Goal: Task Accomplishment & Management: Complete application form

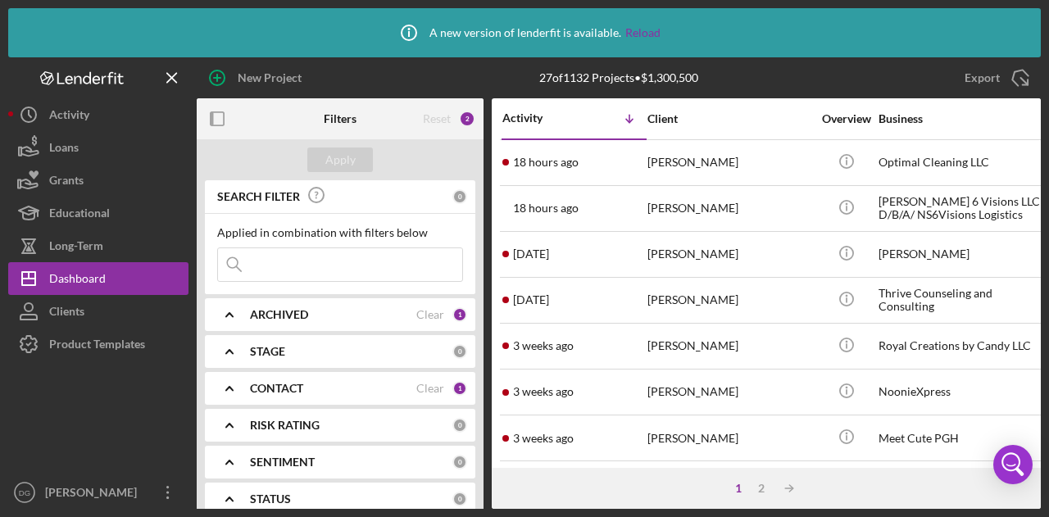
scroll to position [541, 0]
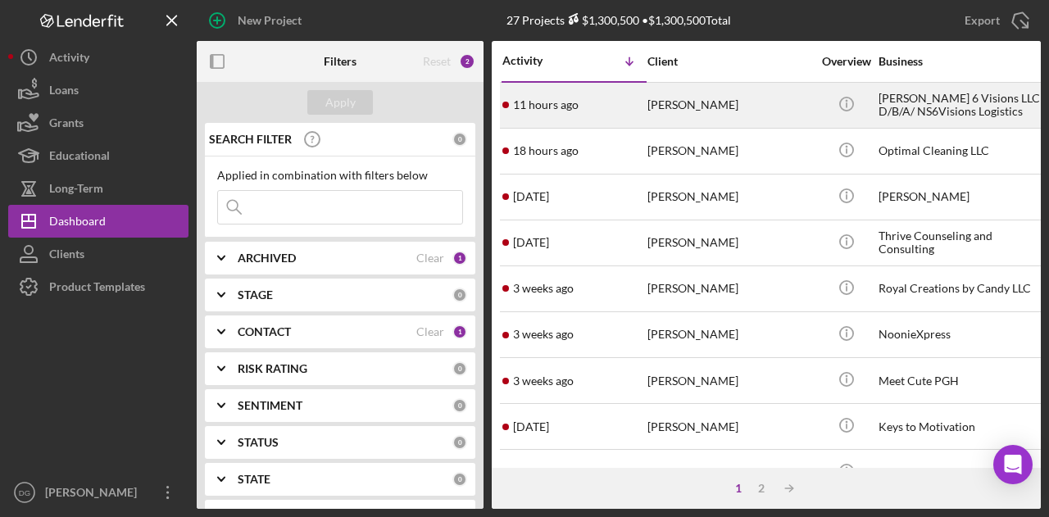
click at [714, 109] on div "[PERSON_NAME]" at bounding box center [729, 105] width 164 height 43
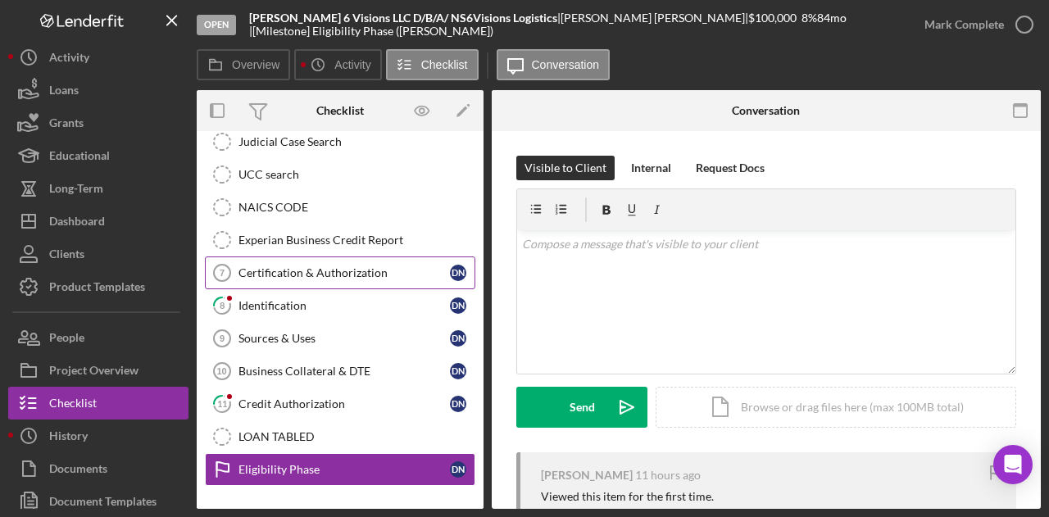
scroll to position [398, 0]
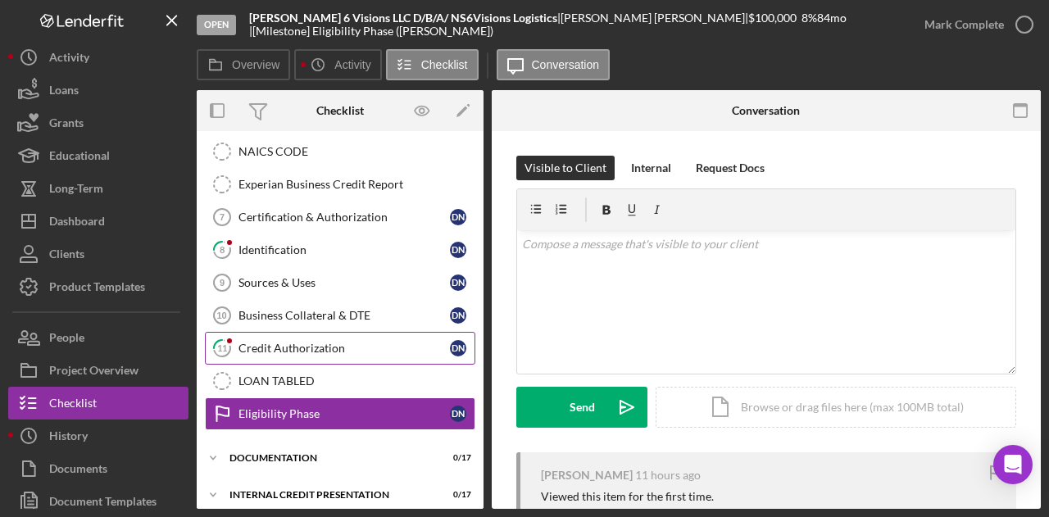
click at [320, 342] on div "Credit Authorization" at bounding box center [343, 348] width 211 height 13
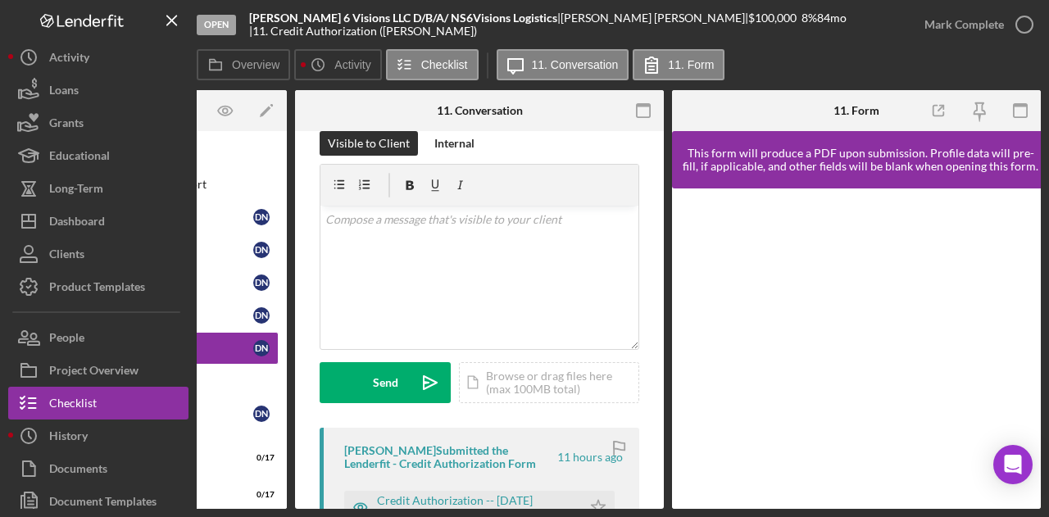
scroll to position [33, 0]
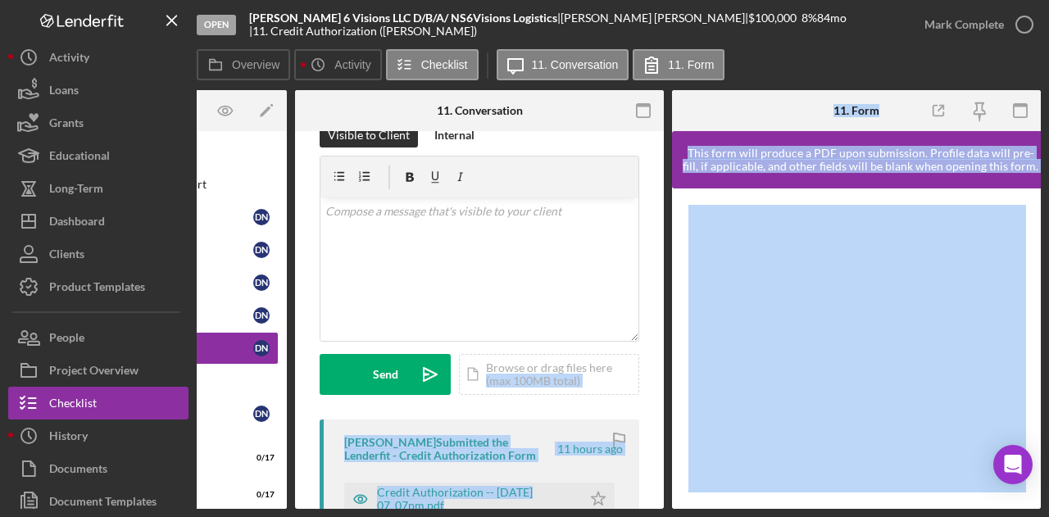
drag, startPoint x: 652, startPoint y: 383, endPoint x: 944, endPoint y: 181, distance: 354.6
click at [944, 181] on div "Overview Internal Workflow Stage Open Icon/Dropdown Arrow Archive (can unarchiv…" at bounding box center [619, 299] width 844 height 419
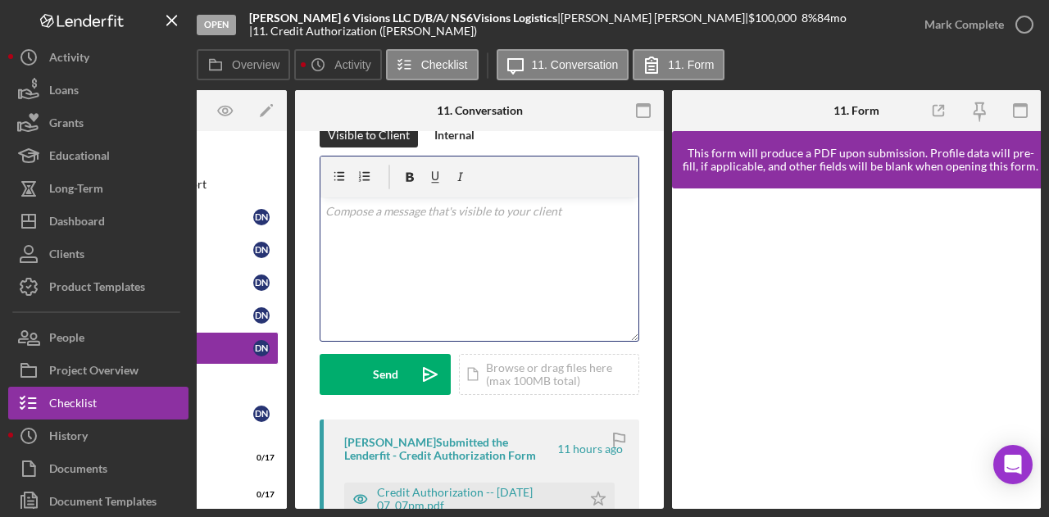
click at [512, 254] on div "v Color teal Color pink Remove color Add row above Add row below Add column bef…" at bounding box center [479, 268] width 318 height 143
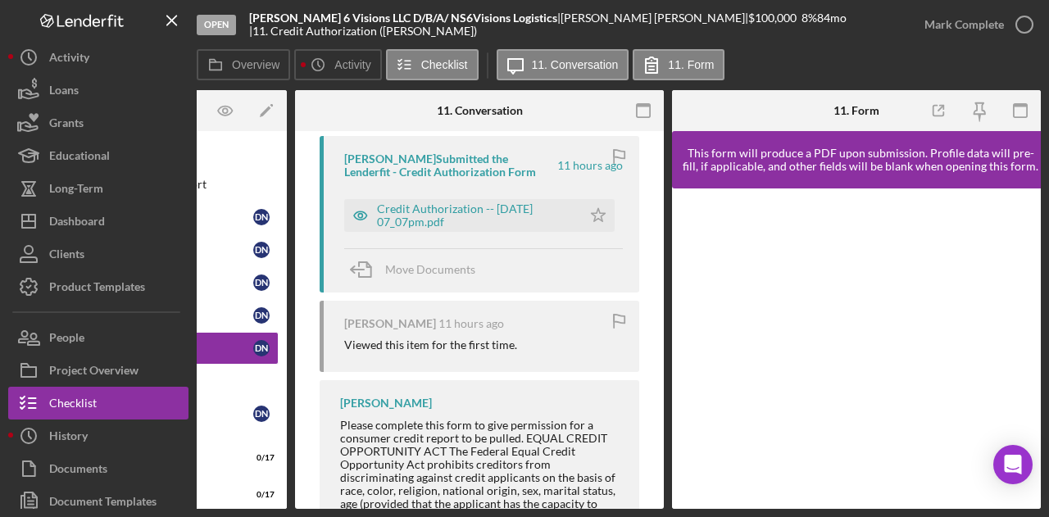
scroll to position [321, 0]
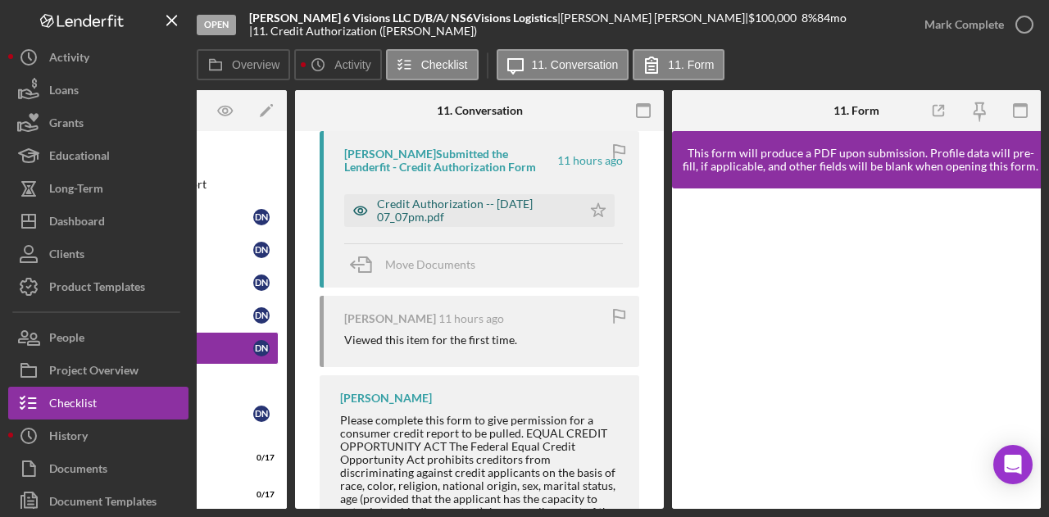
click at [514, 203] on div "Credit Authorization -- [DATE] 07_07pm.pdf" at bounding box center [475, 210] width 197 height 26
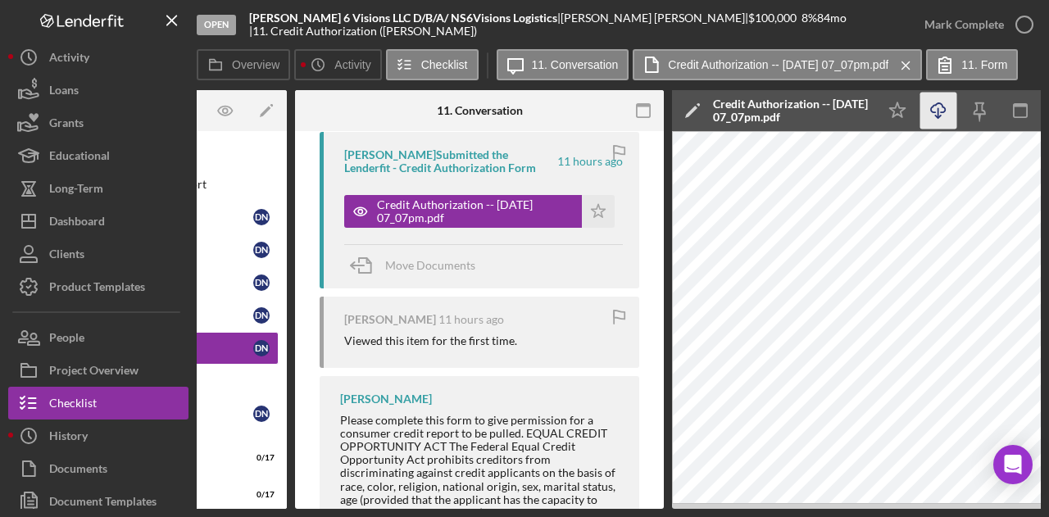
click at [934, 108] on icon "Icon/Download" at bounding box center [938, 111] width 37 height 37
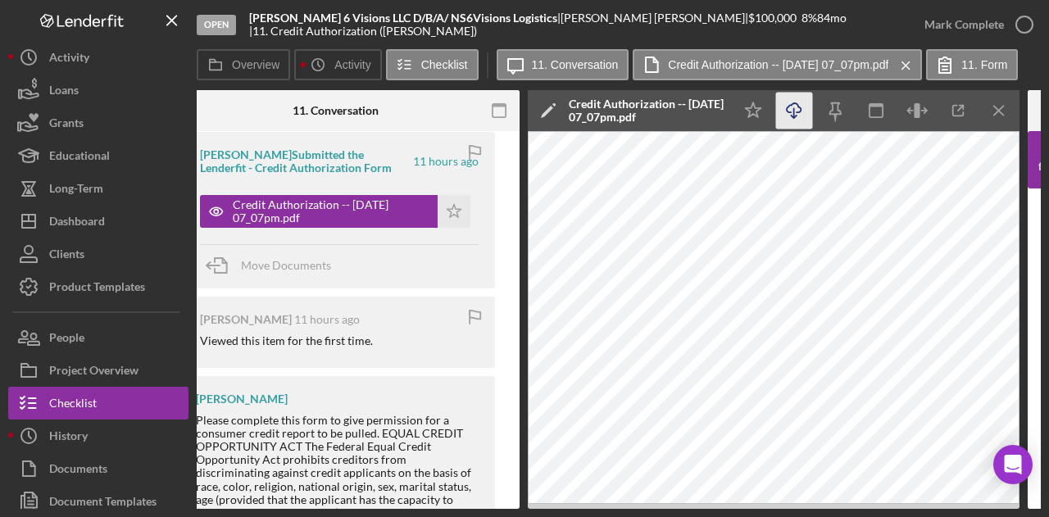
scroll to position [0, 342]
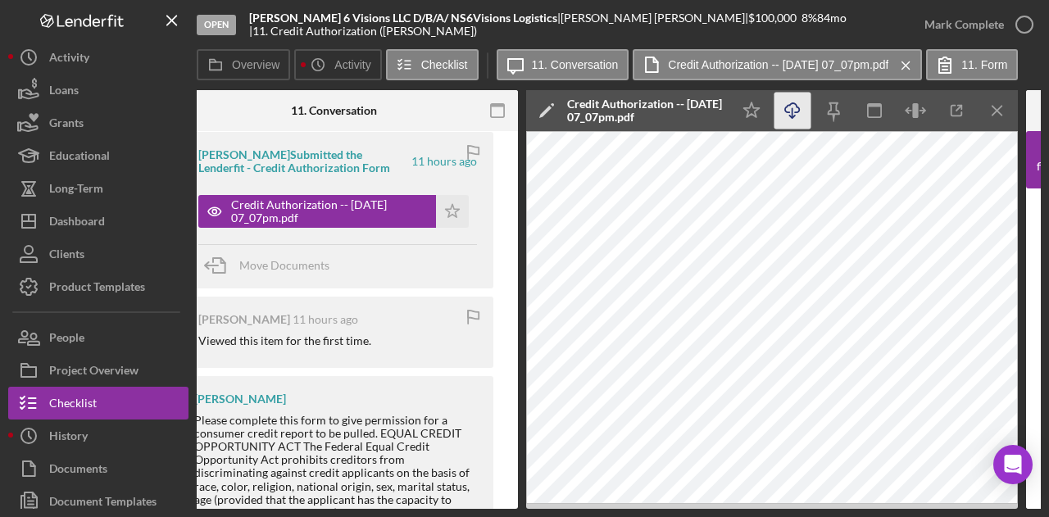
click at [508, 456] on div "Visible to Client Internal v Color teal Color pink Remove color Add row above A…" at bounding box center [333, 232] width 369 height 838
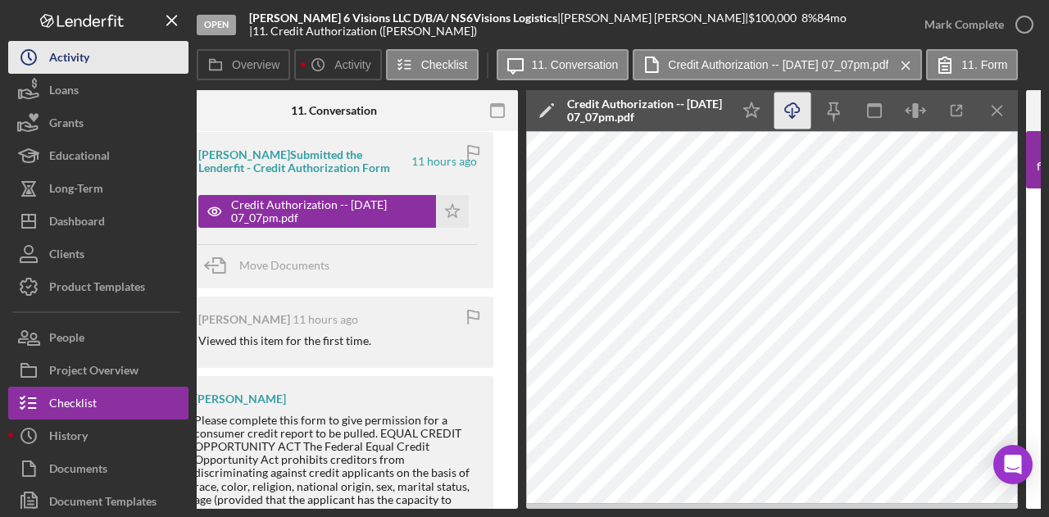
click at [88, 70] on div "Activity" at bounding box center [69, 59] width 40 height 37
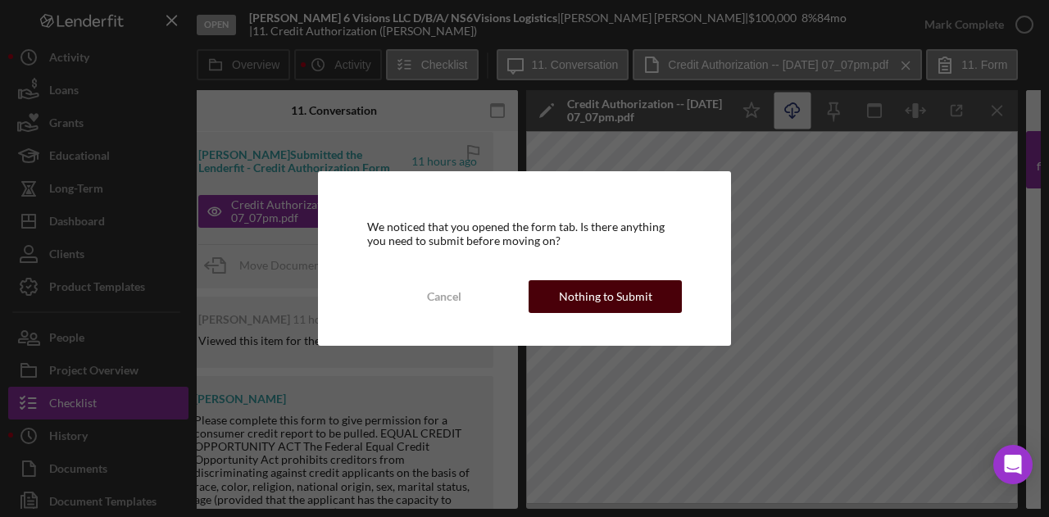
click at [634, 297] on div "Nothing to Submit" at bounding box center [605, 296] width 93 height 33
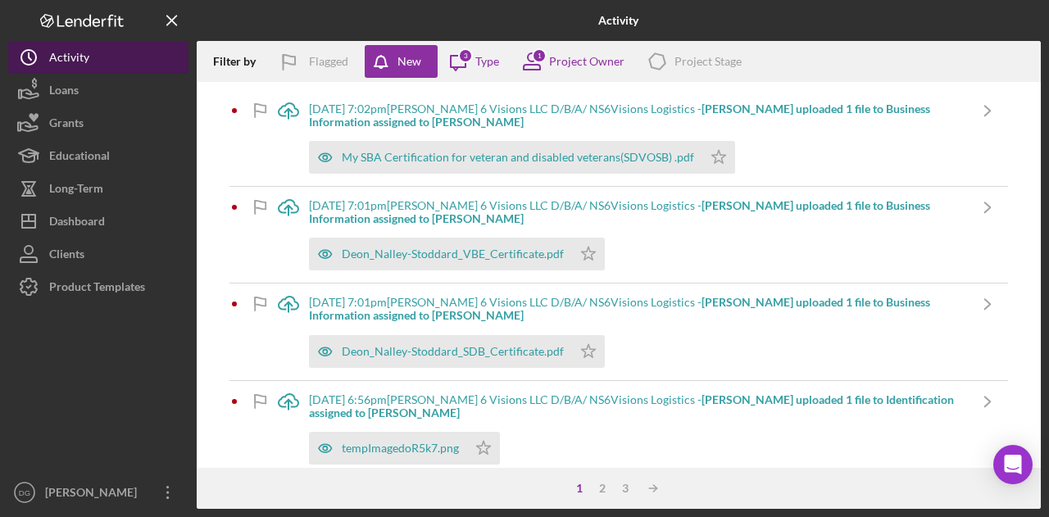
click at [87, 57] on div "Activity" at bounding box center [69, 59] width 40 height 37
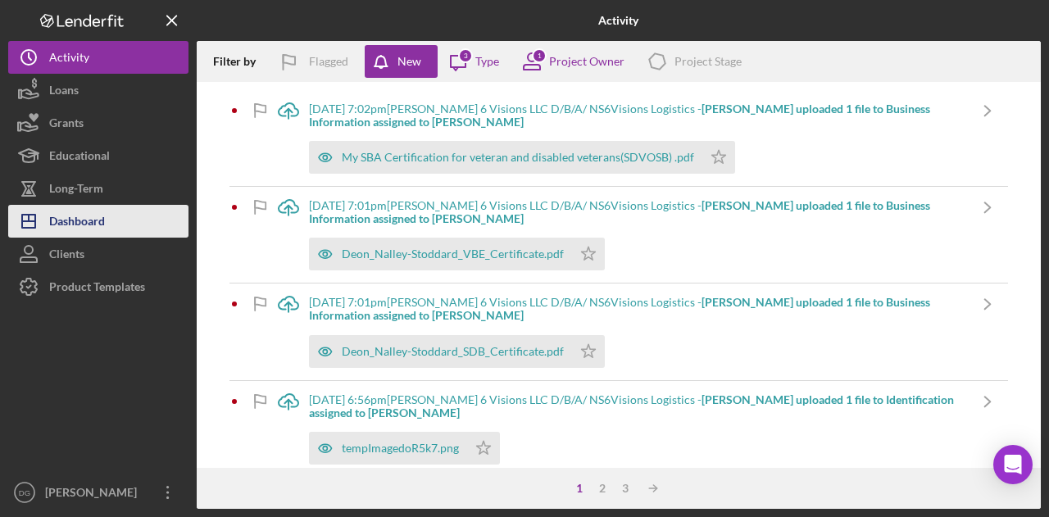
click at [88, 211] on div "Dashboard" at bounding box center [77, 223] width 56 height 37
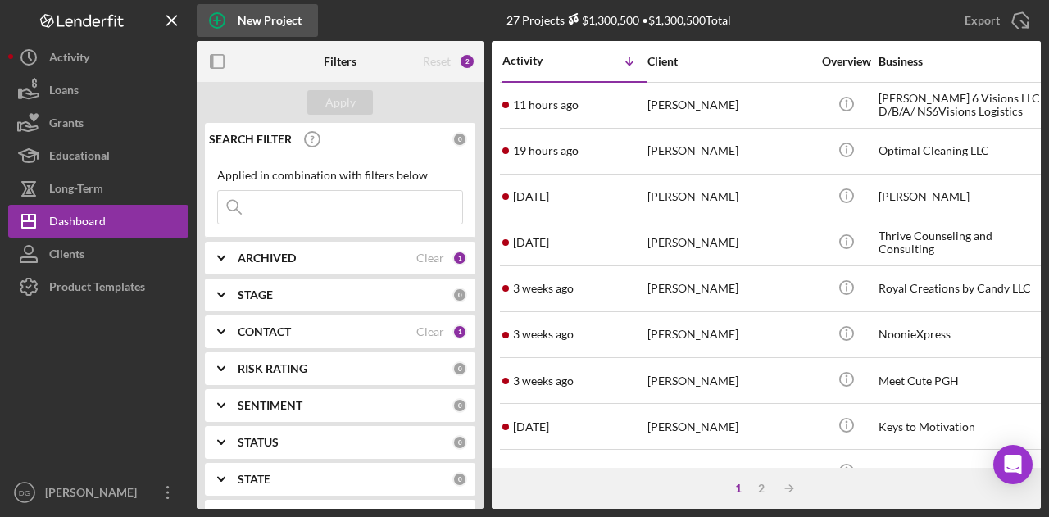
click at [257, 22] on div "New Project" at bounding box center [270, 20] width 64 height 33
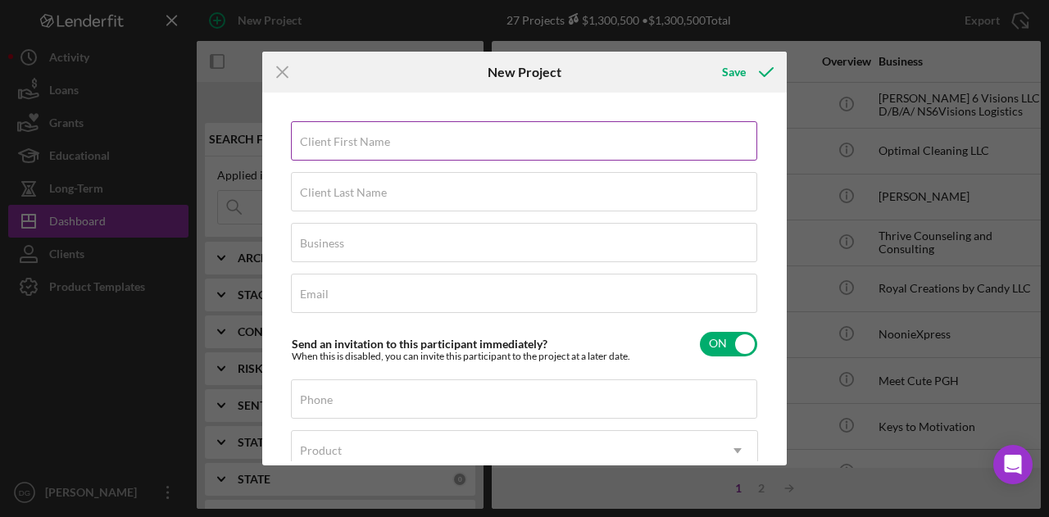
click at [420, 152] on input "Client First Name" at bounding box center [524, 140] width 466 height 39
type input "[PERSON_NAME]"
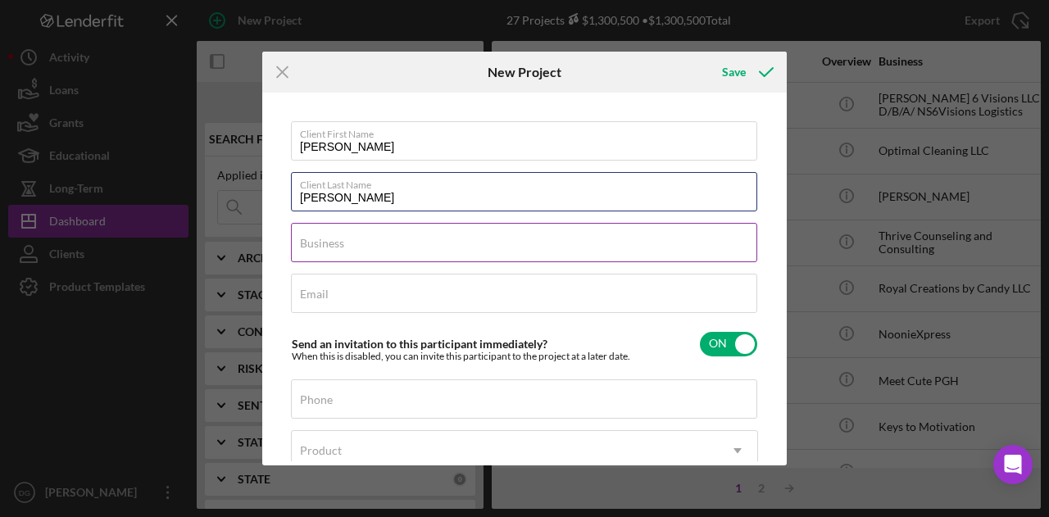
type input "[PERSON_NAME]"
click at [343, 241] on label "Business" at bounding box center [322, 243] width 44 height 13
click at [343, 241] on input "Business" at bounding box center [524, 242] width 466 height 39
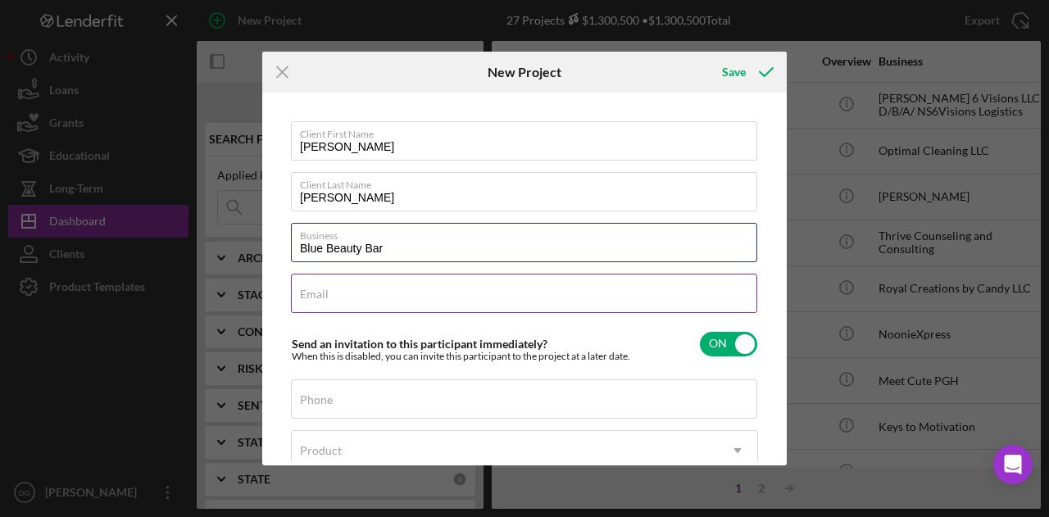
type input "Blue Beauty Bar"
click at [342, 291] on div "Email Required" at bounding box center [524, 294] width 467 height 41
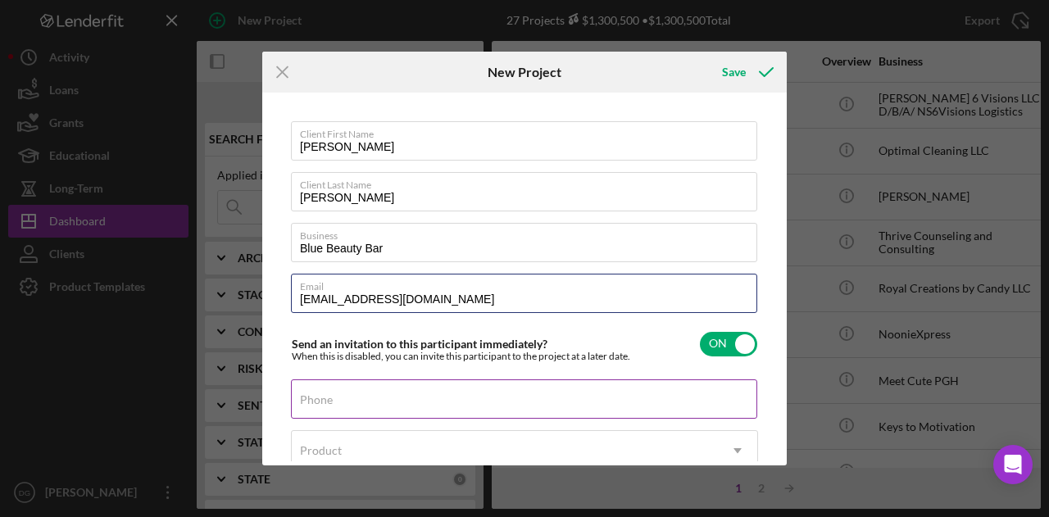
type input "[EMAIL_ADDRESS][DOMAIN_NAME]"
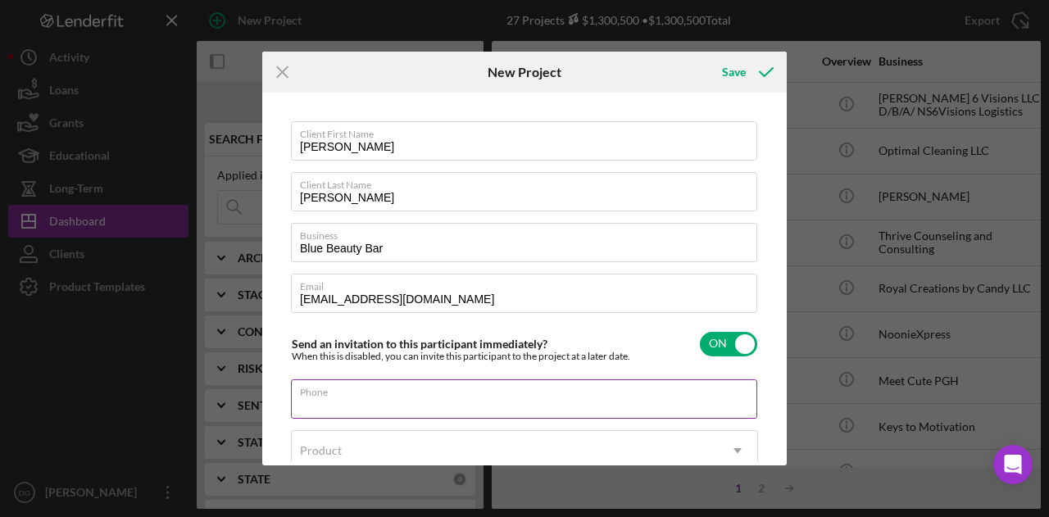
click at [411, 408] on input "Phone" at bounding box center [524, 398] width 466 height 39
click at [413, 406] on input "Phone" at bounding box center [524, 398] width 466 height 39
type input "(4##) ###-####"
type input "[PHONE_NUMBER]"
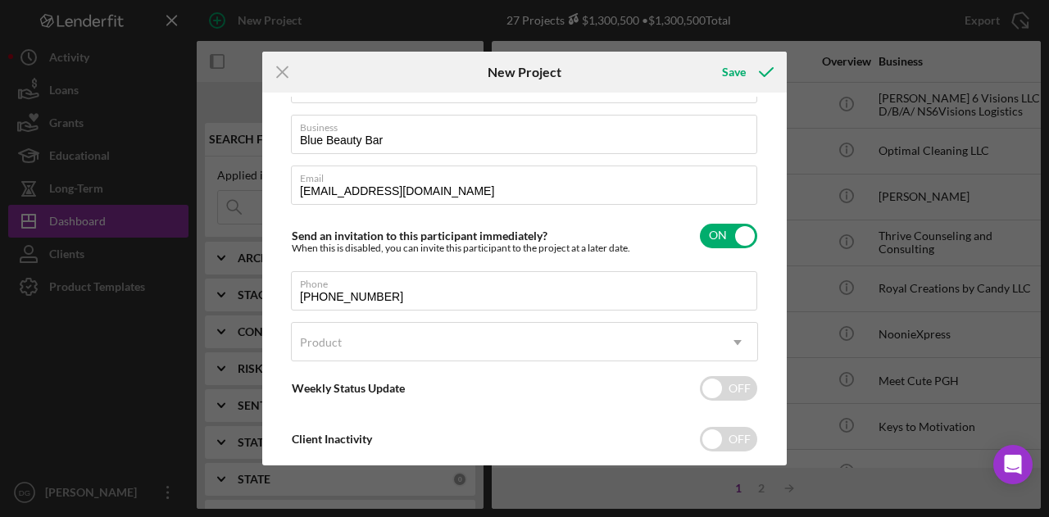
scroll to position [129, 0]
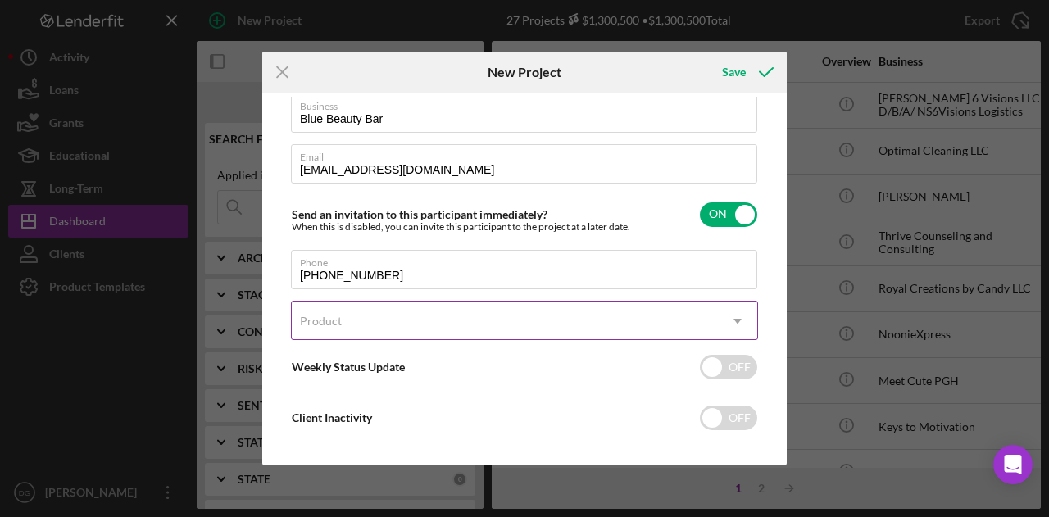
click at [700, 324] on div "Product" at bounding box center [505, 321] width 426 height 38
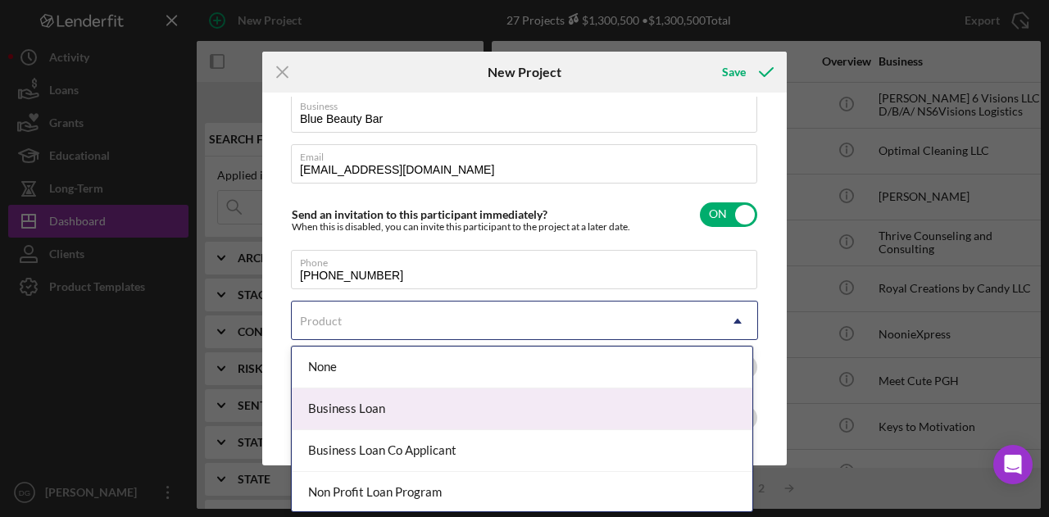
click at [403, 420] on div "Business Loan" at bounding box center [522, 409] width 460 height 42
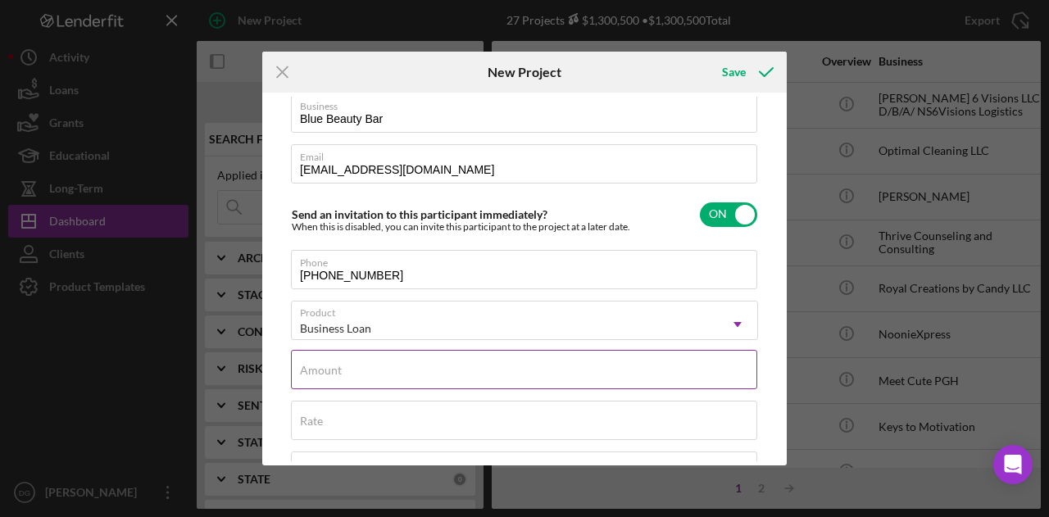
click at [398, 389] on div "Amount" at bounding box center [524, 370] width 467 height 41
click at [397, 374] on input "Amount" at bounding box center [524, 369] width 466 height 39
type input "$15,000"
click at [385, 486] on div "Icon/Menu Close New Project Save Client First Name [PERSON_NAME] Client Last Na…" at bounding box center [524, 258] width 1049 height 517
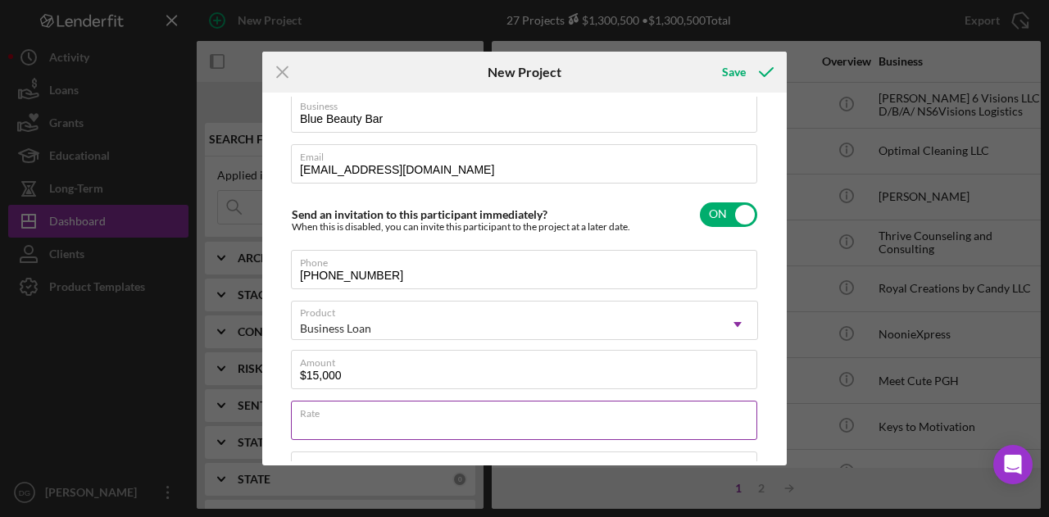
click at [386, 424] on input "Rate" at bounding box center [524, 420] width 466 height 39
type input "6.000%"
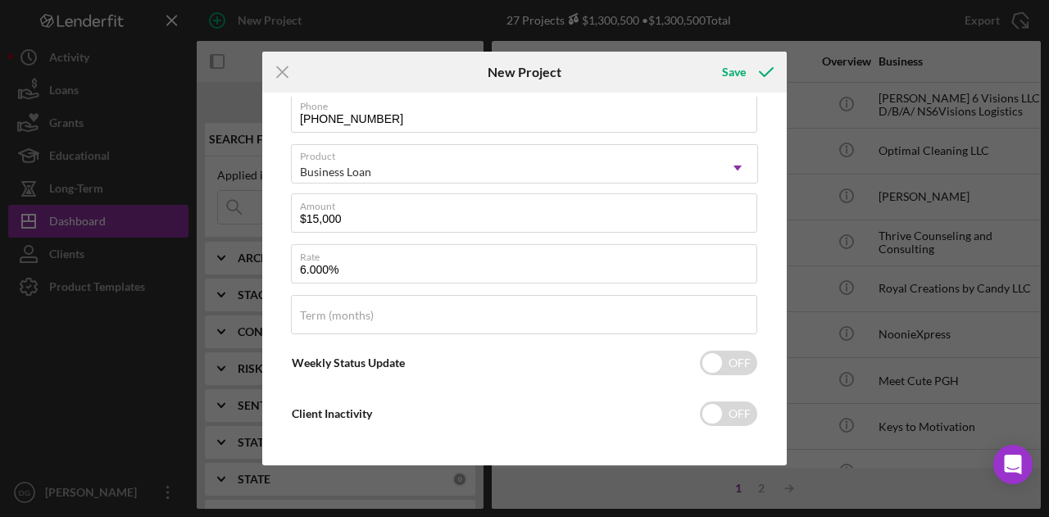
scroll to position [293, 0]
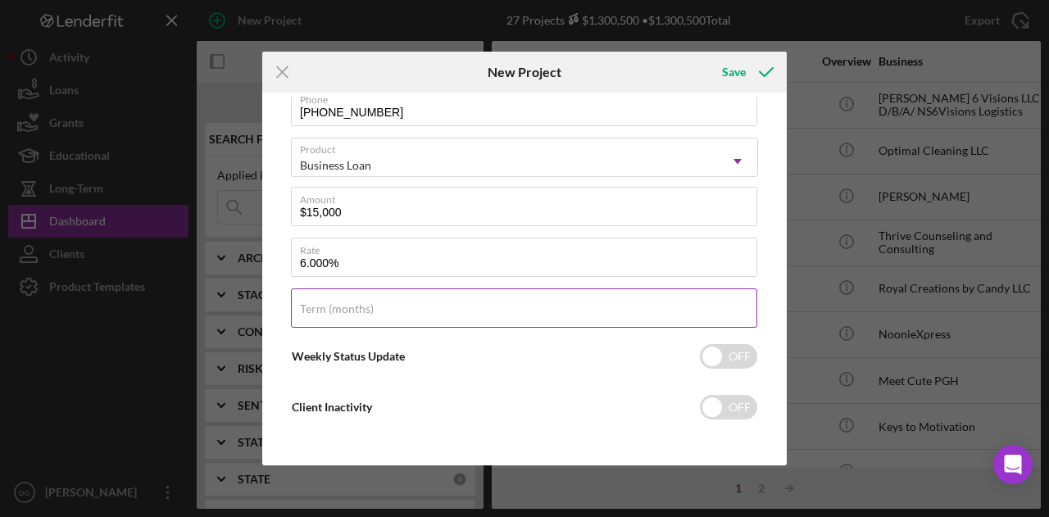
click at [569, 311] on input "Term (months)" at bounding box center [524, 307] width 466 height 39
type input "84"
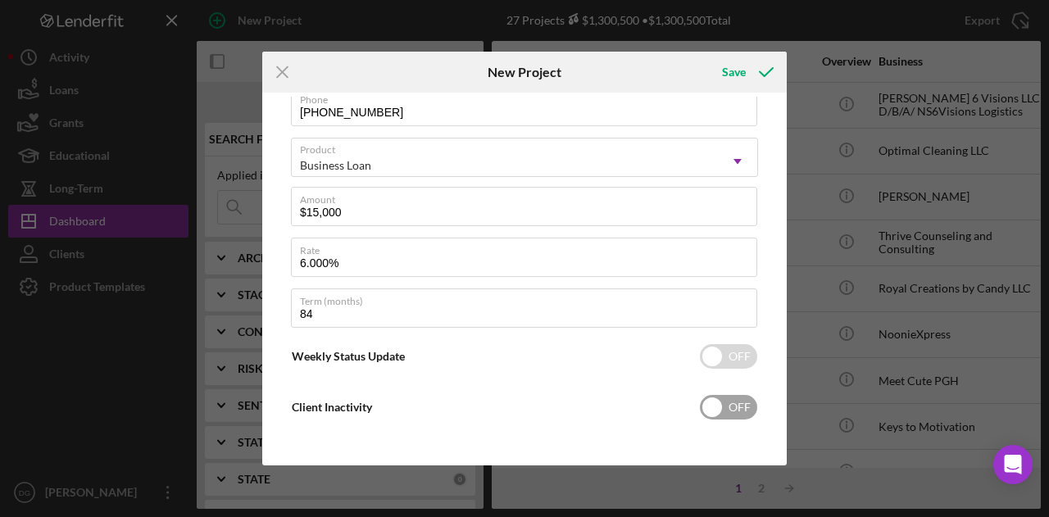
click at [705, 412] on input "checkbox" at bounding box center [728, 407] width 57 height 25
checkbox input "true"
click at [700, 358] on input "checkbox" at bounding box center [728, 356] width 57 height 25
checkbox input "true"
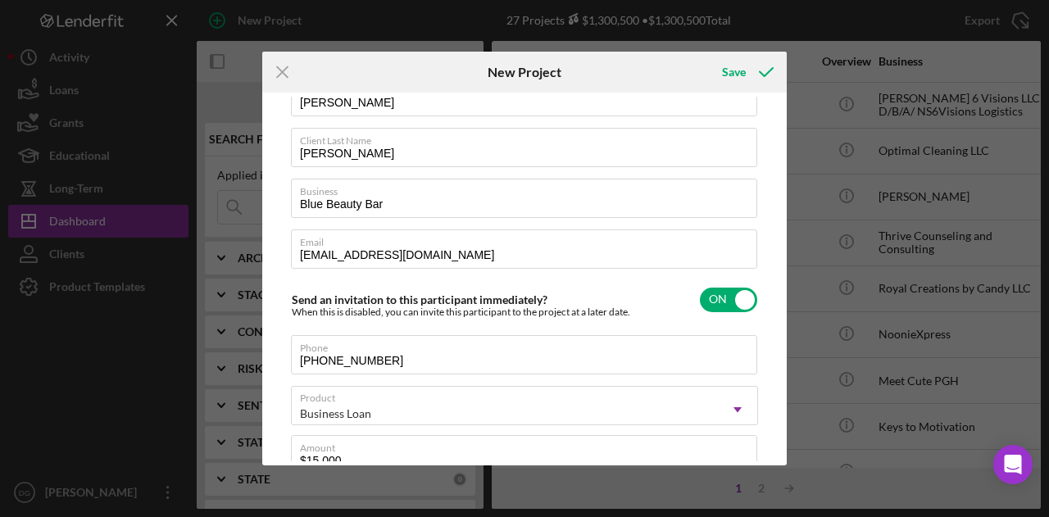
scroll to position [0, 0]
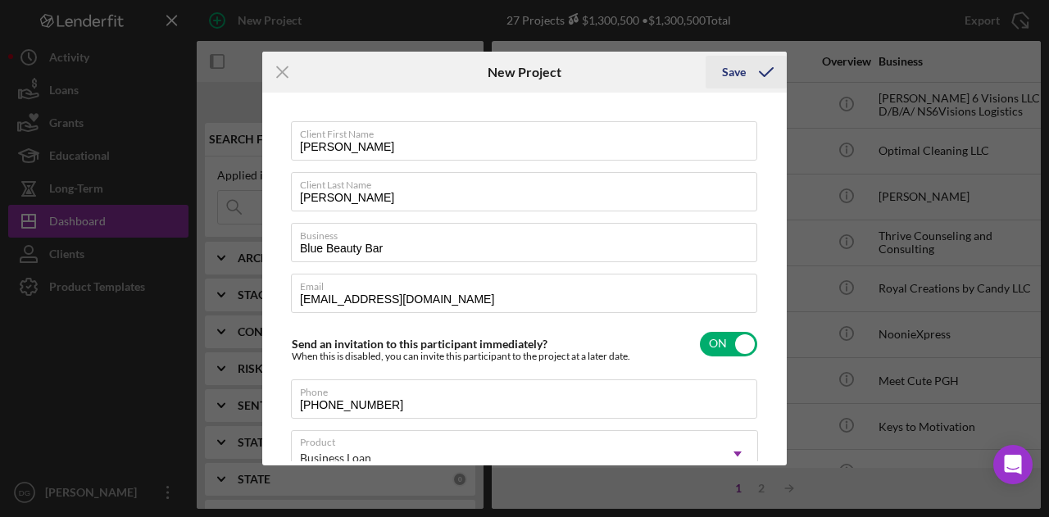
click at [736, 76] on div "Save" at bounding box center [734, 72] width 24 height 33
type textarea "Here's a snapshot of information that has been fully approved, as well as the i…"
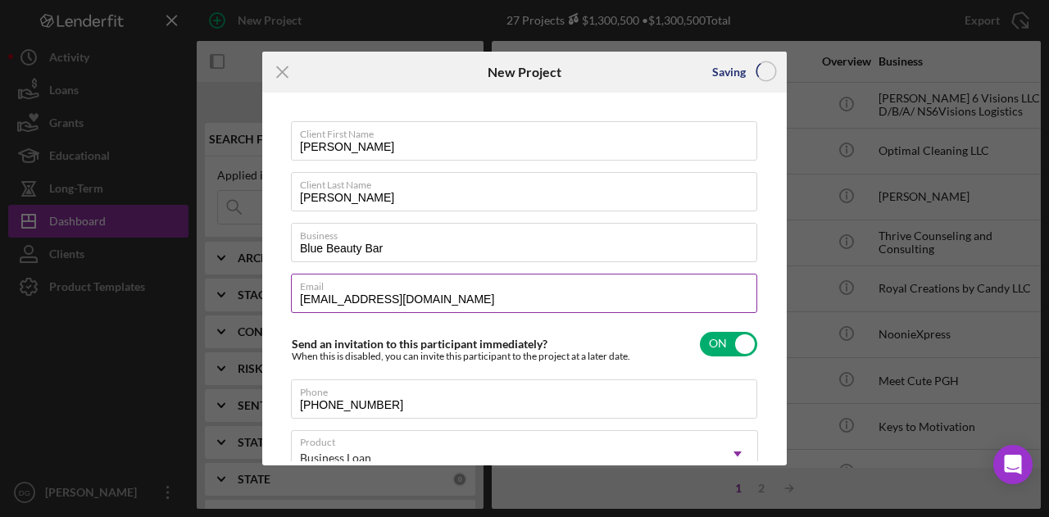
checkbox input "false"
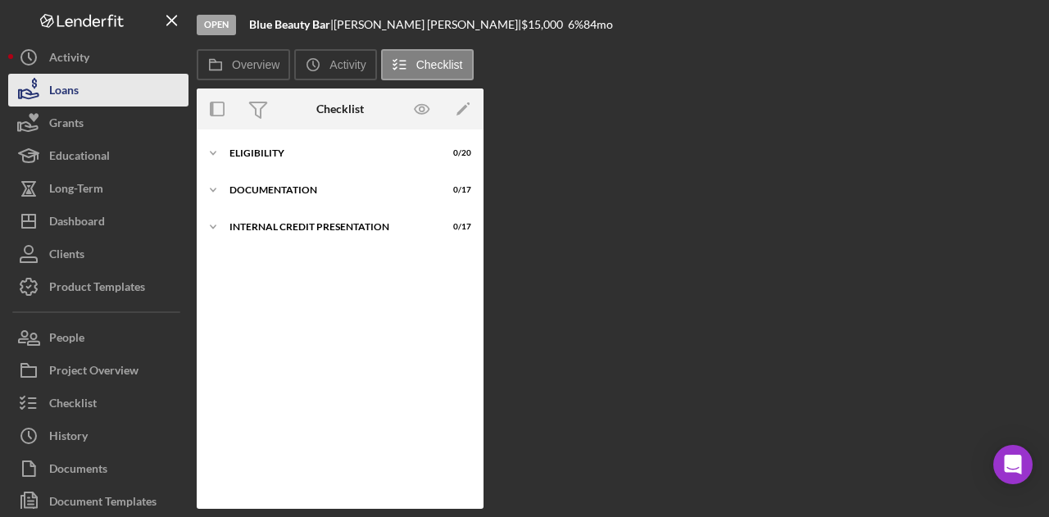
click at [90, 105] on button "Loans" at bounding box center [98, 90] width 180 height 33
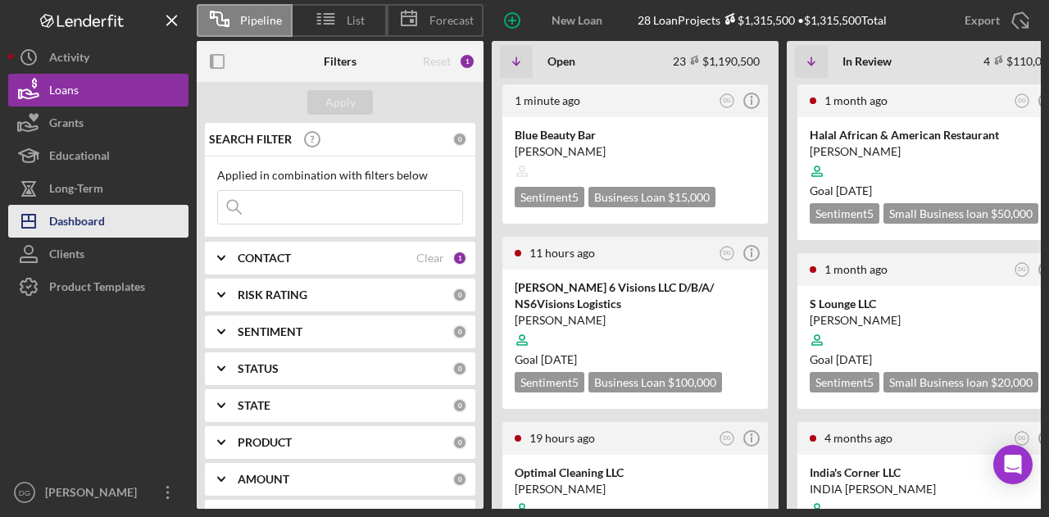
click at [83, 220] on div "Dashboard" at bounding box center [77, 223] width 56 height 37
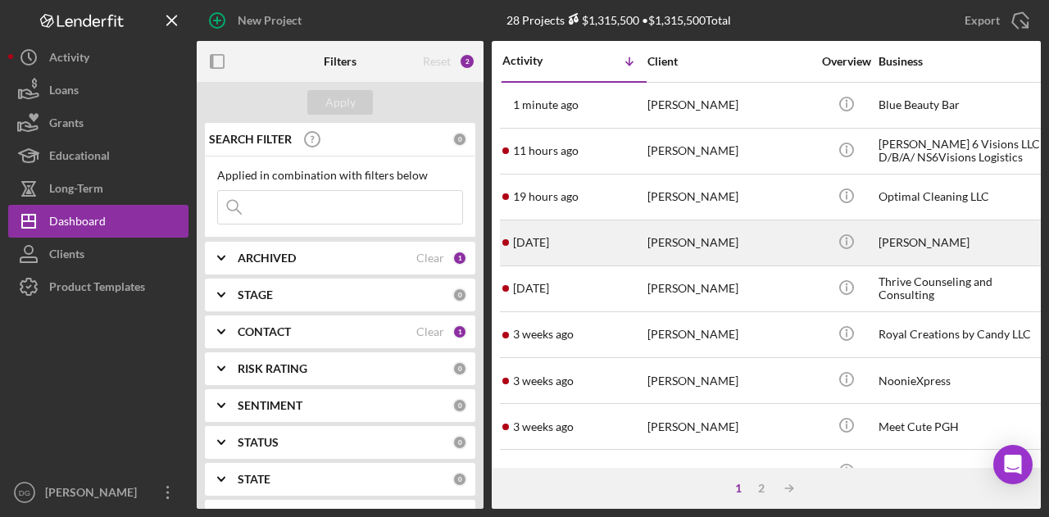
click at [678, 246] on div "[PERSON_NAME]" at bounding box center [729, 242] width 164 height 43
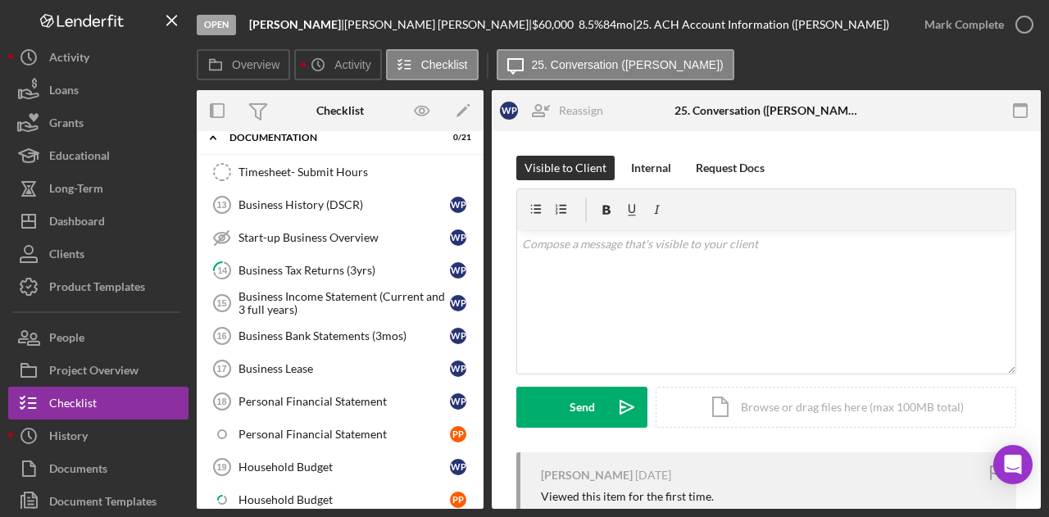
scroll to position [170, 0]
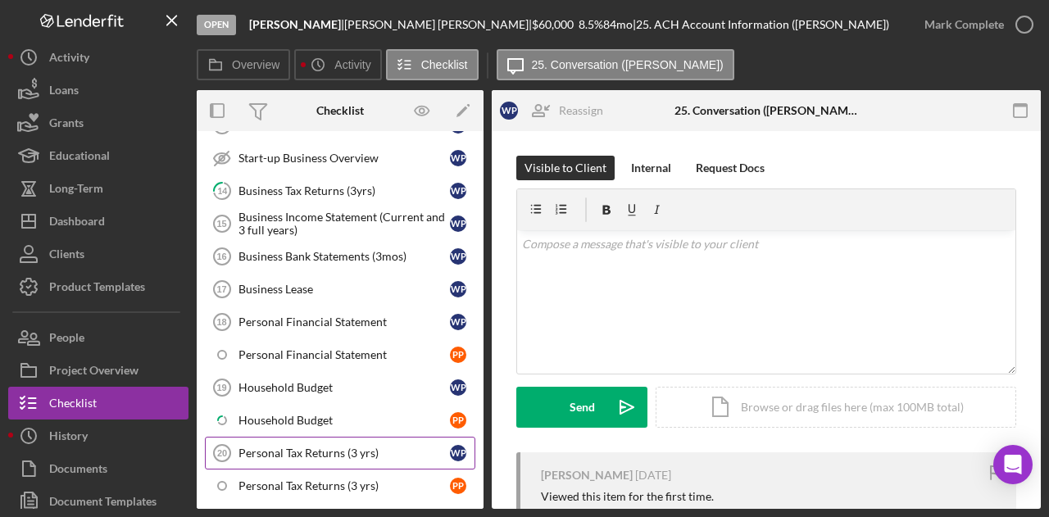
click at [290, 437] on link "Personal Tax Returns (3 yrs) 20 Personal Tax Returns (3 yrs) W P" at bounding box center [340, 453] width 270 height 33
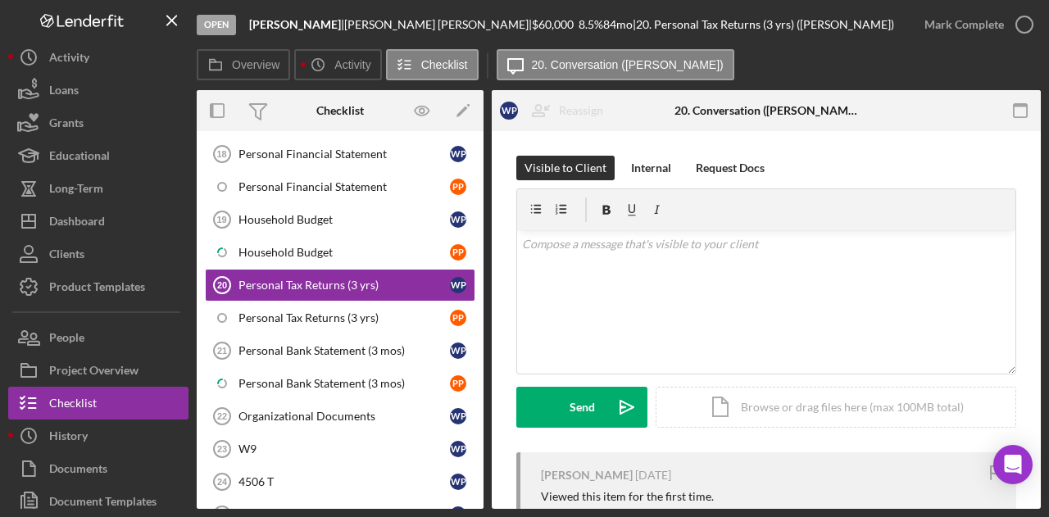
scroll to position [346, 0]
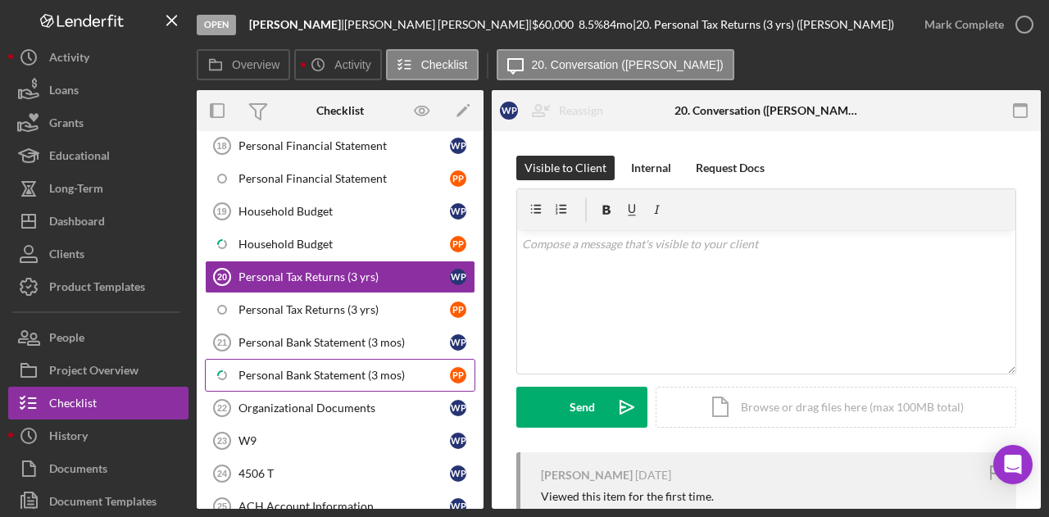
drag, startPoint x: 326, startPoint y: 360, endPoint x: 338, endPoint y: 352, distance: 14.1
click at [337, 359] on link "Icon/Checklist Item Sub Partial Personal Bank Statement (3 mos) P P" at bounding box center [340, 375] width 270 height 33
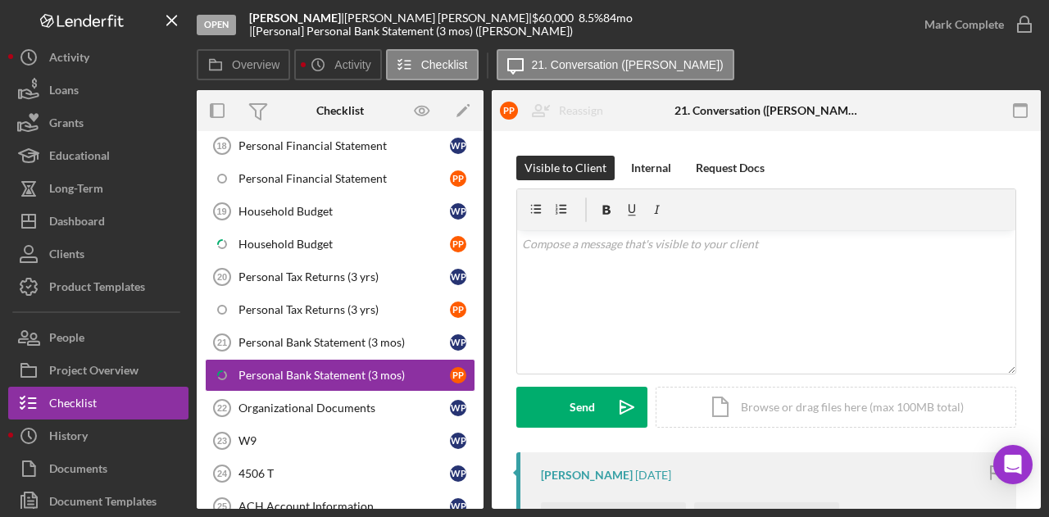
drag, startPoint x: 476, startPoint y: 437, endPoint x: 473, endPoint y: 488, distance: 50.9
click at [473, 488] on div "Timesheet- Submit Hours Timesheet- Submit Hours Business History (DSCR) 13 Busi…" at bounding box center [340, 248] width 287 height 696
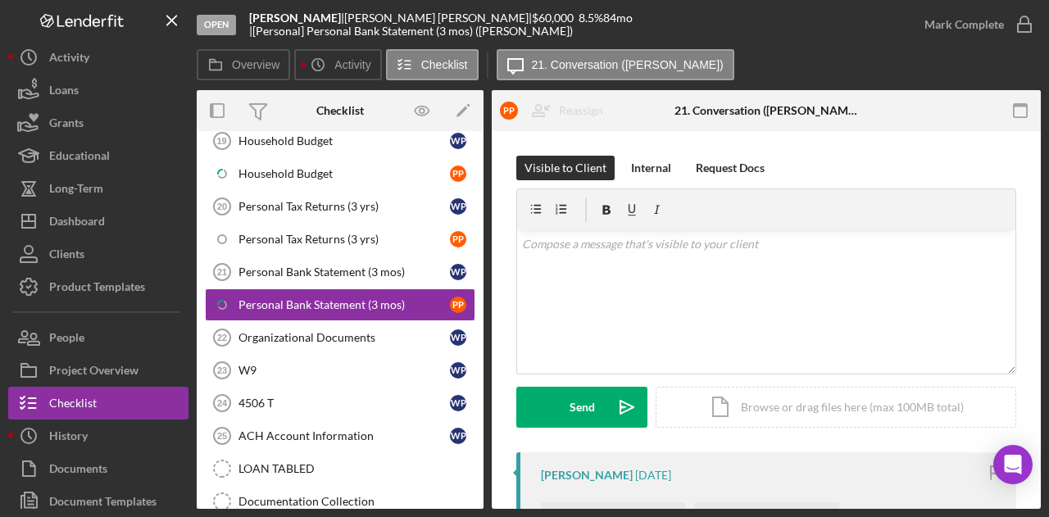
scroll to position [415, 0]
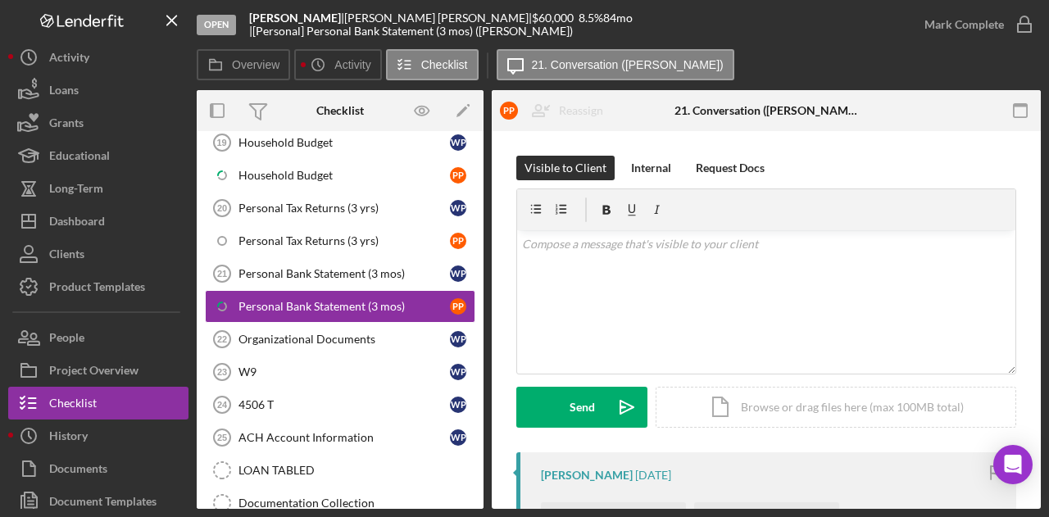
click at [474, 471] on div "Timesheet- Submit Hours Timesheet- Submit Hours Business History (DSCR) 13 Busi…" at bounding box center [340, 179] width 287 height 696
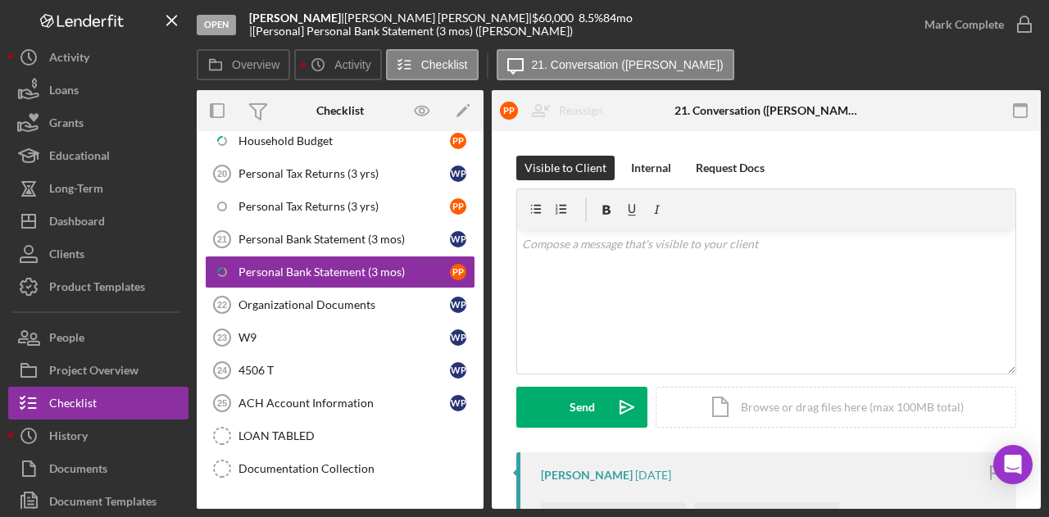
scroll to position [465, 0]
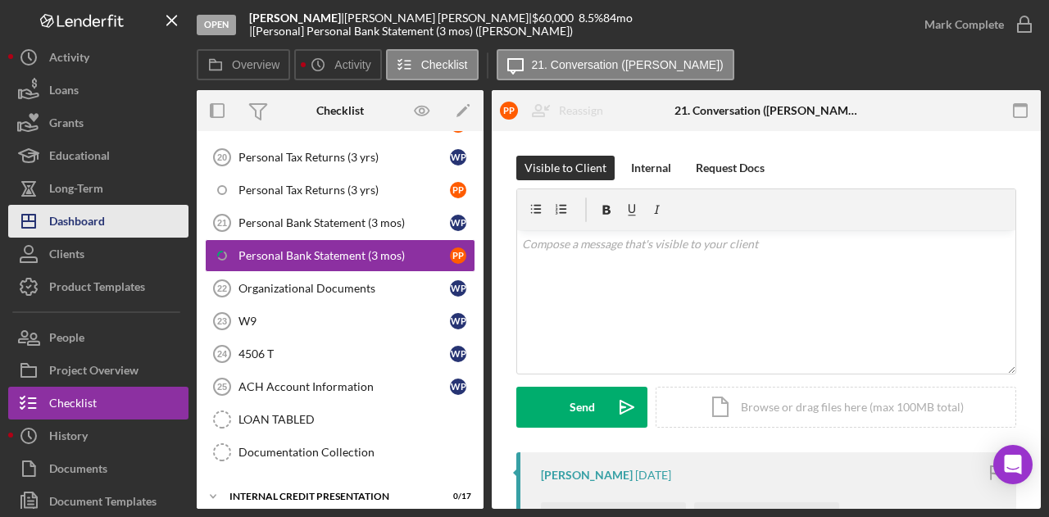
click at [79, 218] on div "Dashboard" at bounding box center [77, 223] width 56 height 37
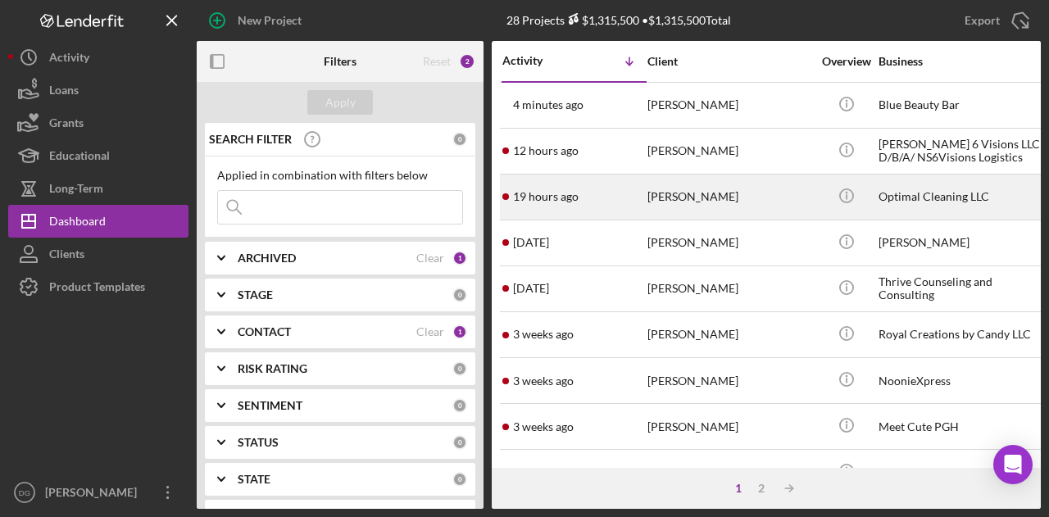
click at [683, 193] on div "[PERSON_NAME]" at bounding box center [729, 196] width 164 height 43
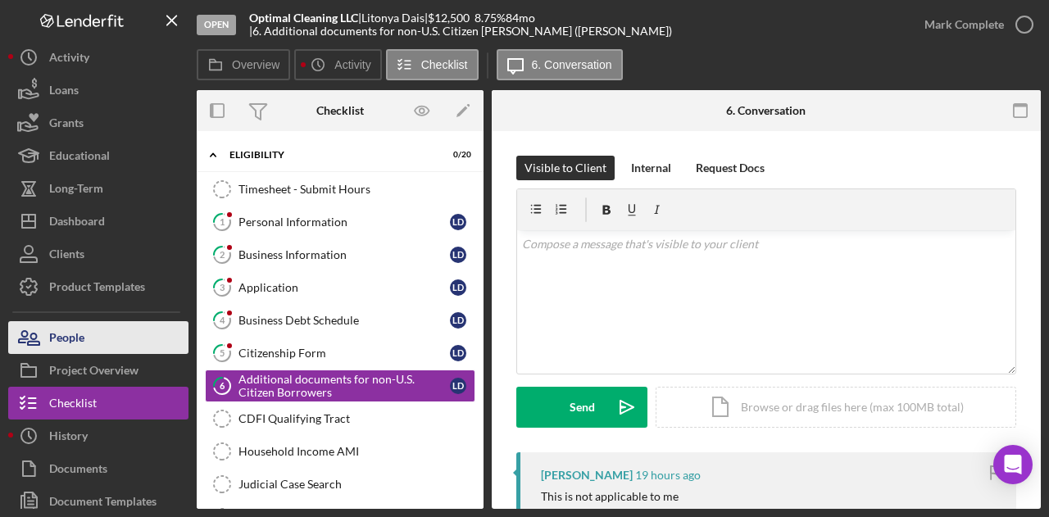
click at [95, 336] on button "People" at bounding box center [98, 337] width 180 height 33
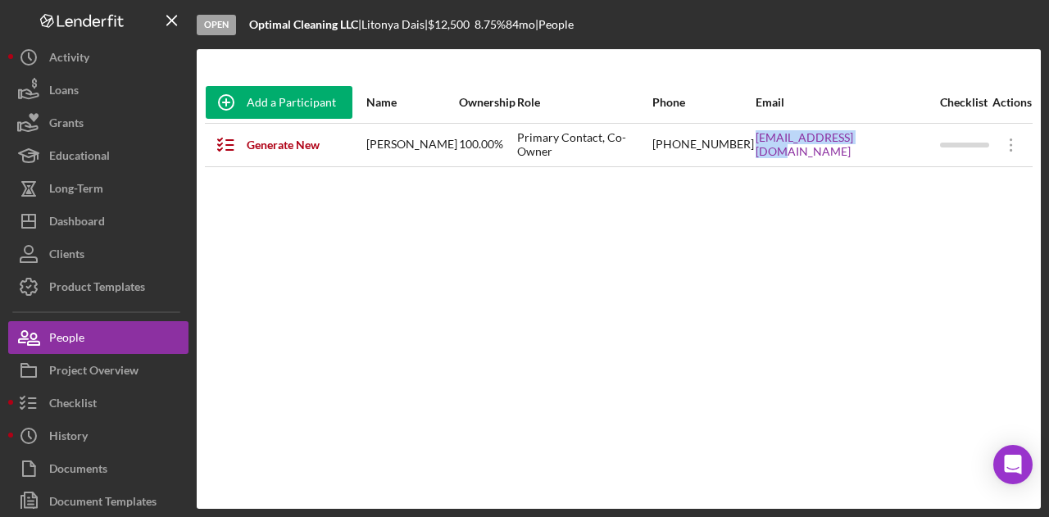
drag, startPoint x: 909, startPoint y: 144, endPoint x: 787, endPoint y: 145, distance: 122.1
click at [787, 145] on tr "Generate New Items [PERSON_NAME] 100.00% Primary Contact, Co-Owner [PHONE_NUMBE…" at bounding box center [619, 144] width 828 height 43
click at [801, 143] on link "[EMAIL_ADDRESS][DOMAIN_NAME]" at bounding box center [846, 144] width 183 height 26
copy tr "[EMAIL_ADDRESS][DOMAIN_NAME]"
click at [918, 388] on div "Add a Participant Name Ownership Role Phone Email Checklist Actions Generate Ne…" at bounding box center [619, 279] width 844 height 394
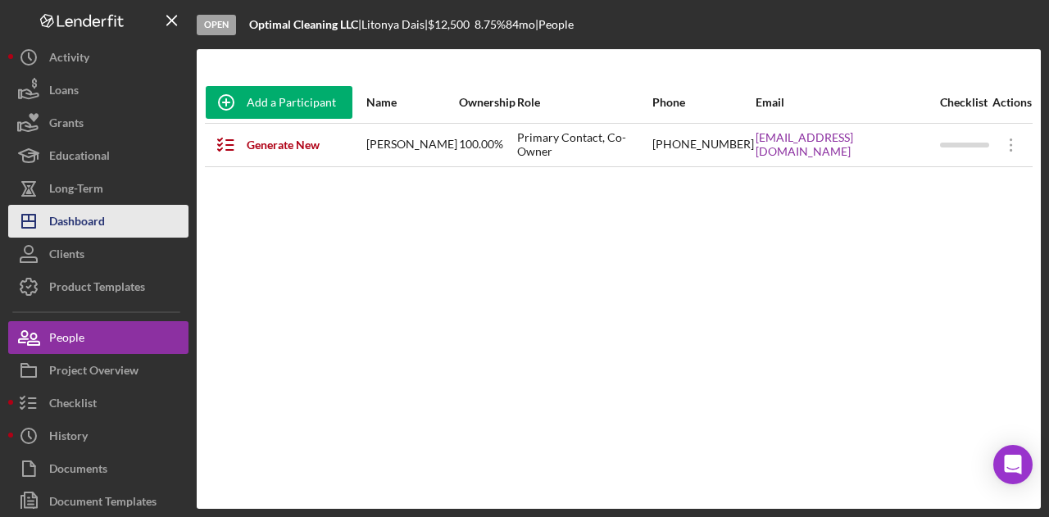
click at [90, 222] on div "Dashboard" at bounding box center [77, 223] width 56 height 37
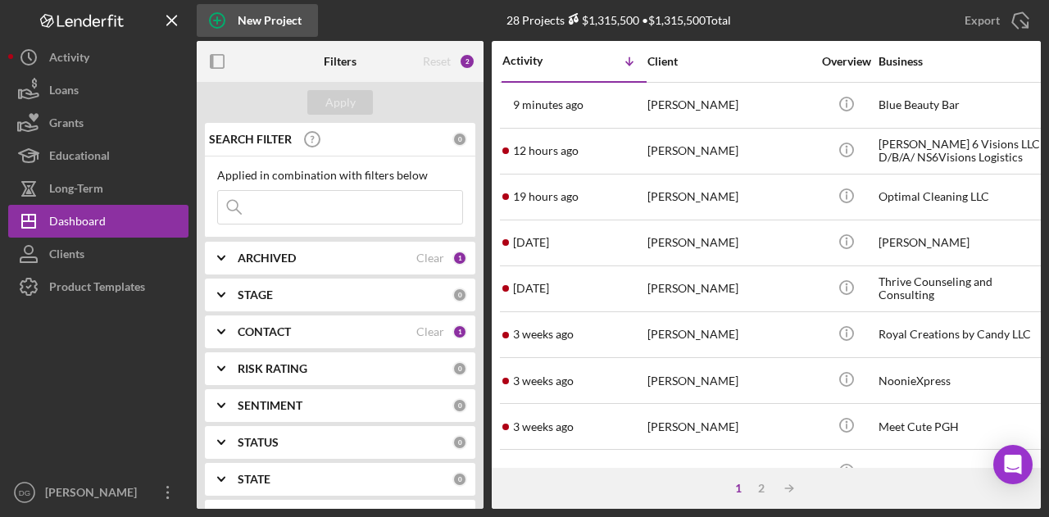
click at [271, 29] on div "New Project" at bounding box center [270, 20] width 64 height 33
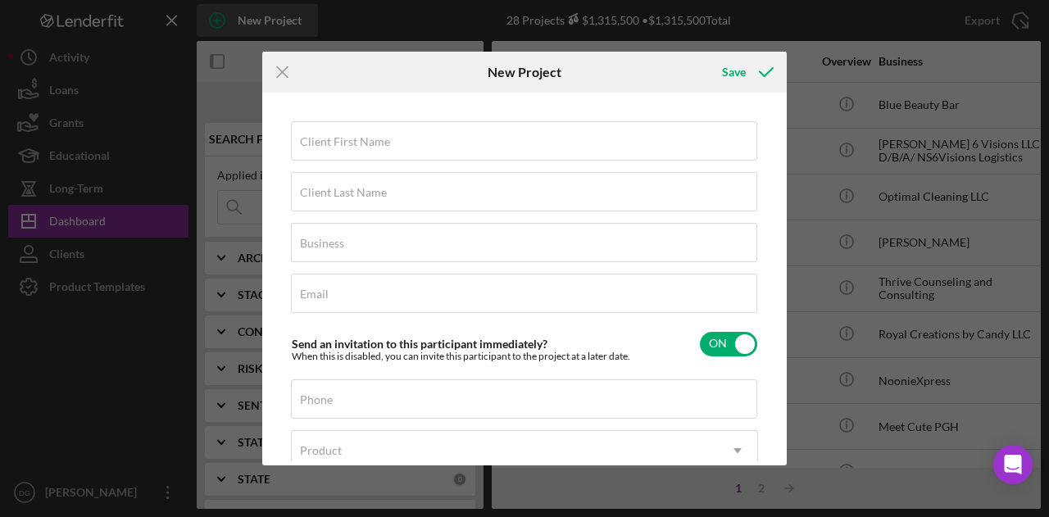
click at [271, 29] on div "Icon/Menu Close New Project Save Client First Name Required Client Last Name Re…" at bounding box center [524, 258] width 1049 height 517
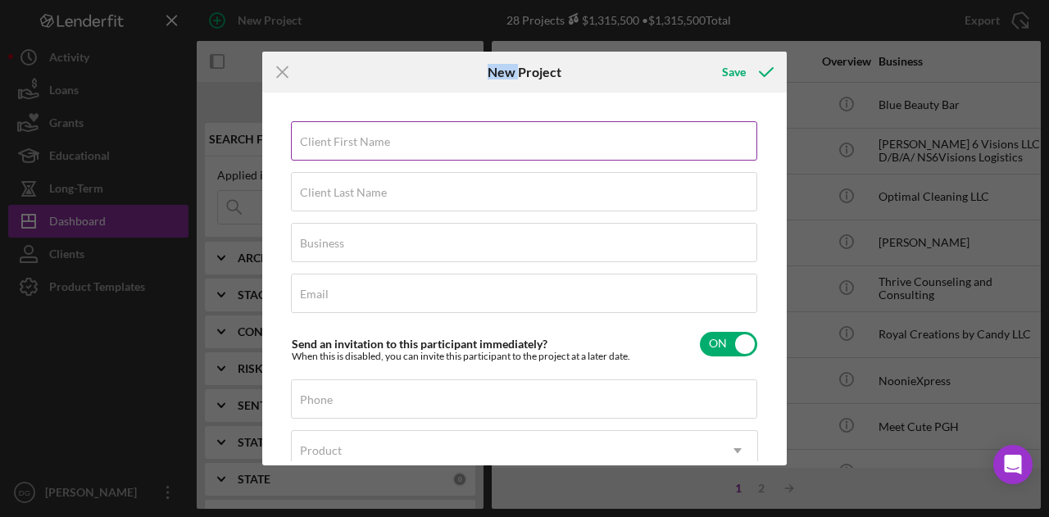
click at [431, 146] on div "Client First Name Required" at bounding box center [524, 141] width 467 height 41
type input "[PERSON_NAME]"
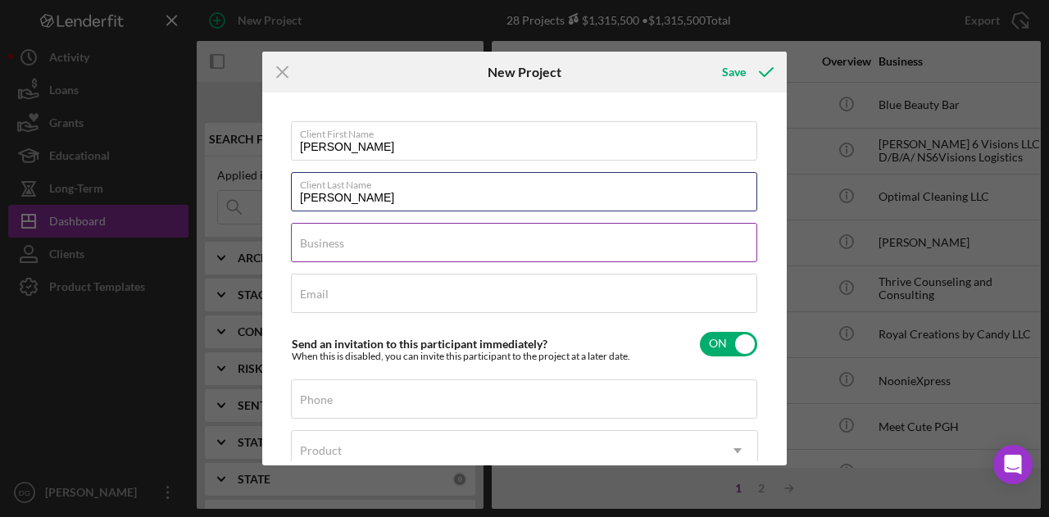
type input "[PERSON_NAME]"
click at [374, 244] on div "Business Required" at bounding box center [524, 243] width 467 height 41
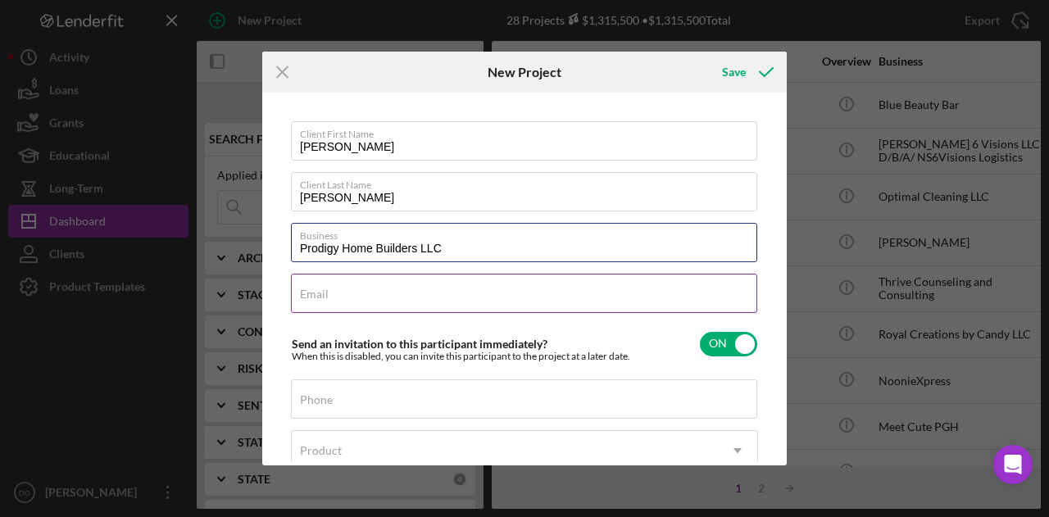
type input "Prodigy Home Builders LLC"
click at [352, 294] on div "Email Required" at bounding box center [524, 294] width 467 height 41
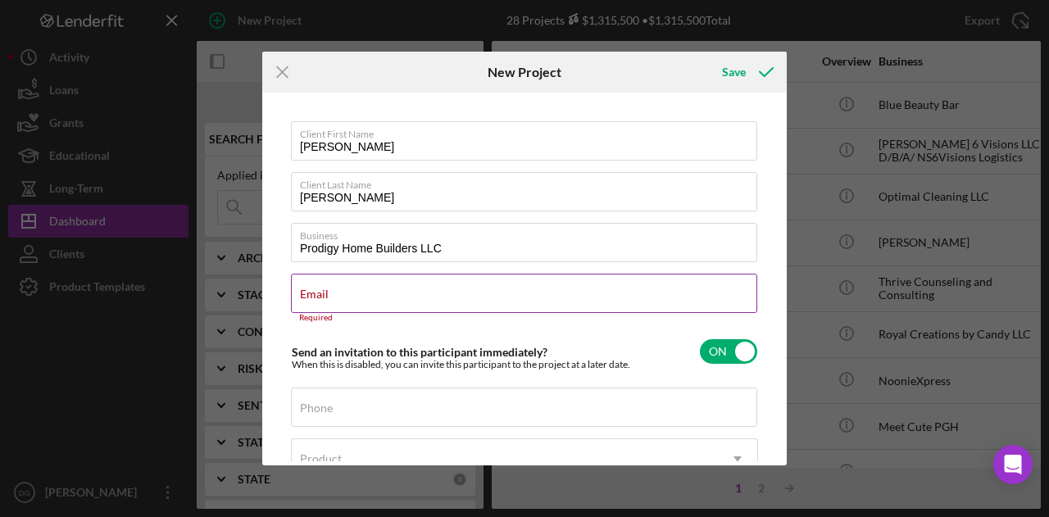
click at [388, 291] on div "Email Required" at bounding box center [524, 298] width 467 height 49
drag, startPoint x: 388, startPoint y: 291, endPoint x: 323, endPoint y: 288, distance: 64.8
click at [323, 288] on label "Email" at bounding box center [528, 283] width 457 height 18
click at [323, 288] on input "Email" at bounding box center [524, 293] width 466 height 39
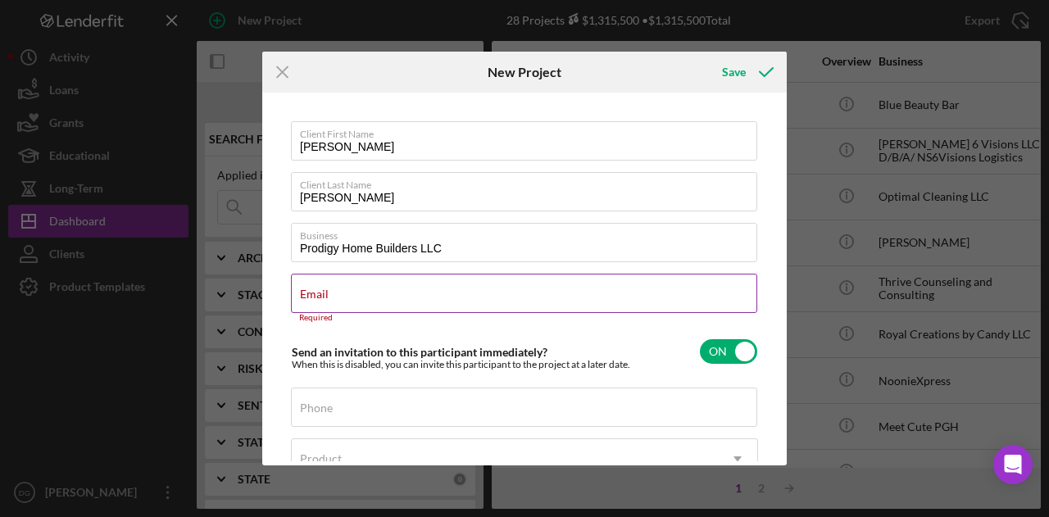
click at [324, 296] on label "Email" at bounding box center [314, 294] width 29 height 13
click at [324, 296] on input "Email" at bounding box center [524, 293] width 466 height 39
paste input "[EMAIL_ADDRESS][DOMAIN_NAME]"
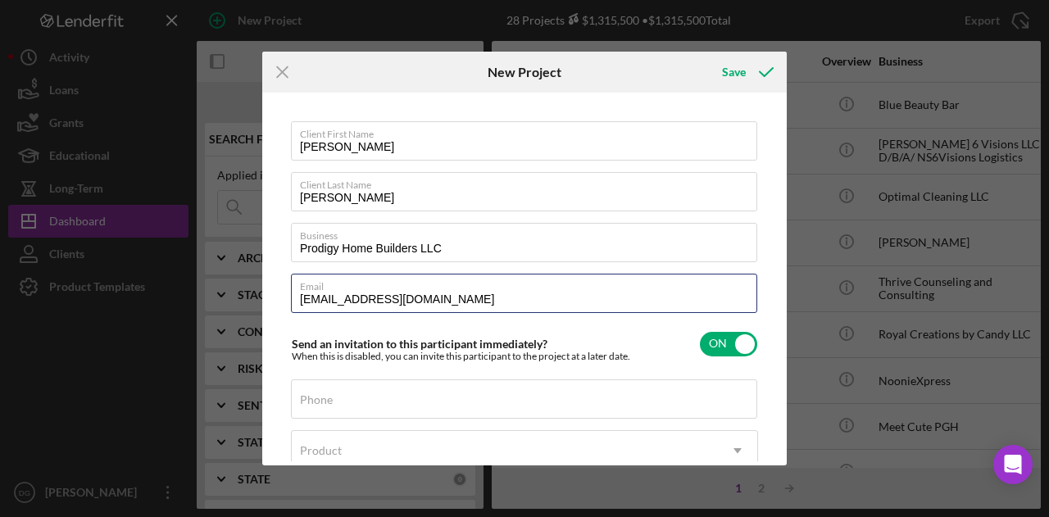
type input "[EMAIL_ADDRESS][DOMAIN_NAME]"
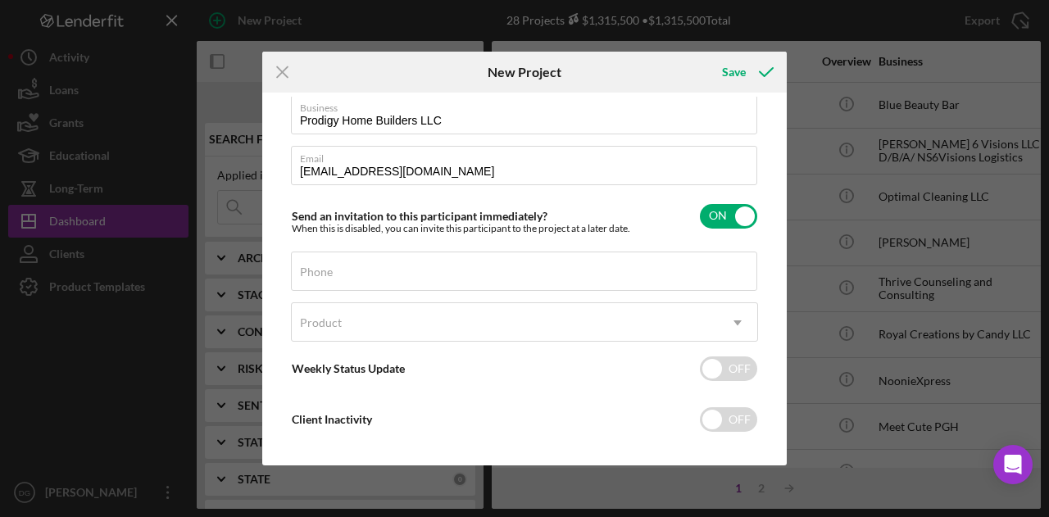
scroll to position [129, 0]
click at [575, 268] on div "Phone" at bounding box center [524, 271] width 467 height 41
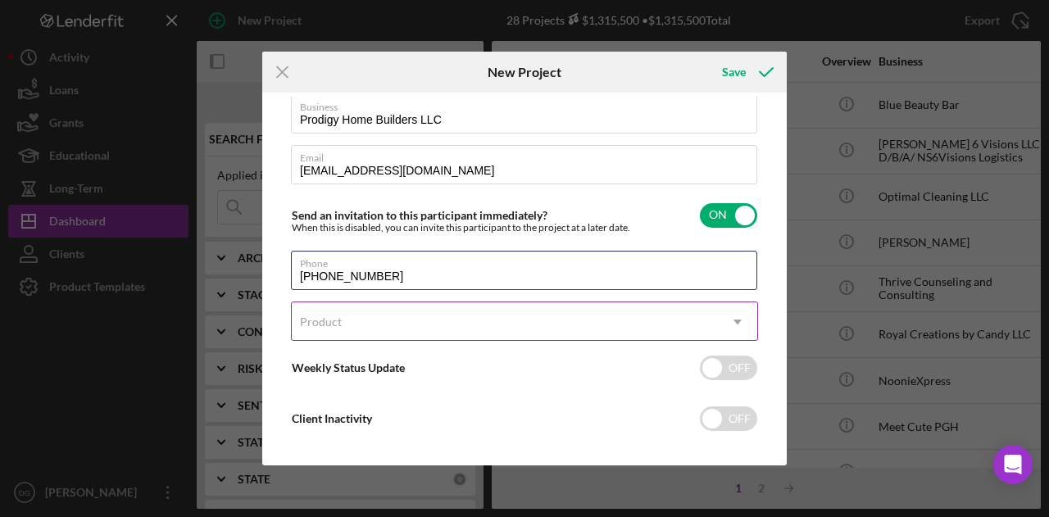
type input "[PHONE_NUMBER]"
click at [557, 335] on div "Product" at bounding box center [505, 322] width 426 height 38
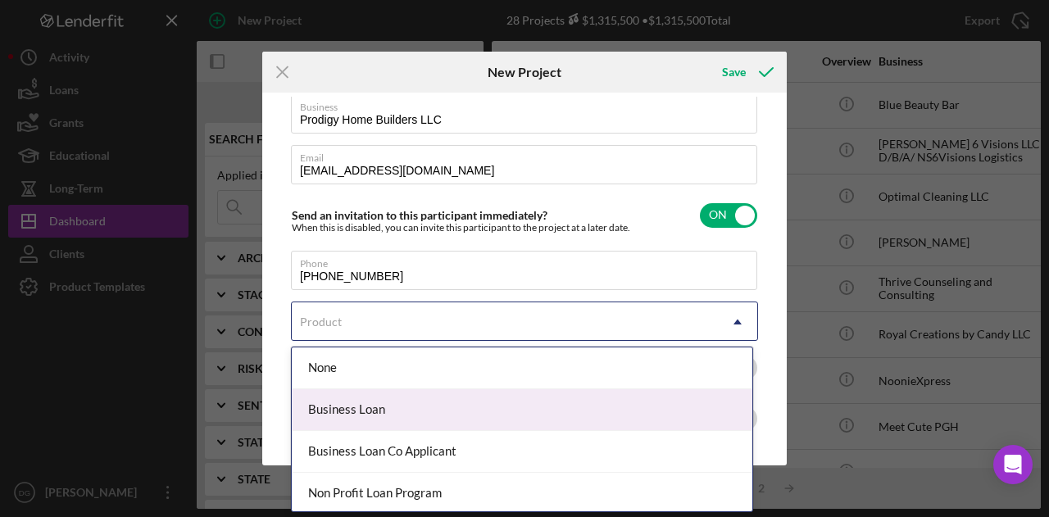
click at [393, 414] on div "Business Loan" at bounding box center [522, 410] width 460 height 42
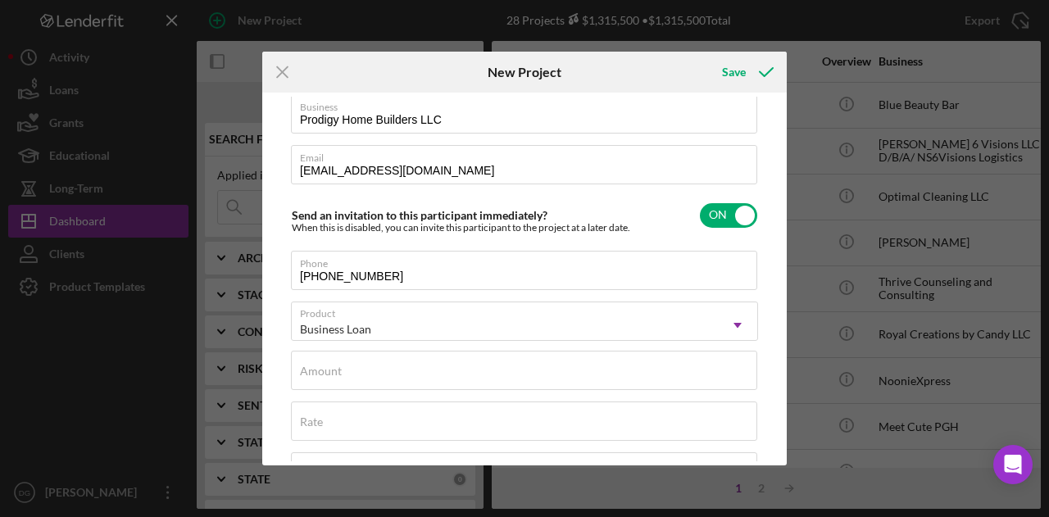
click at [380, 399] on div "Client First Name [PERSON_NAME] Client Last Name [PERSON_NAME] Business Prodigy…" at bounding box center [524, 299] width 467 height 612
click at [375, 383] on input "Amount" at bounding box center [524, 370] width 466 height 39
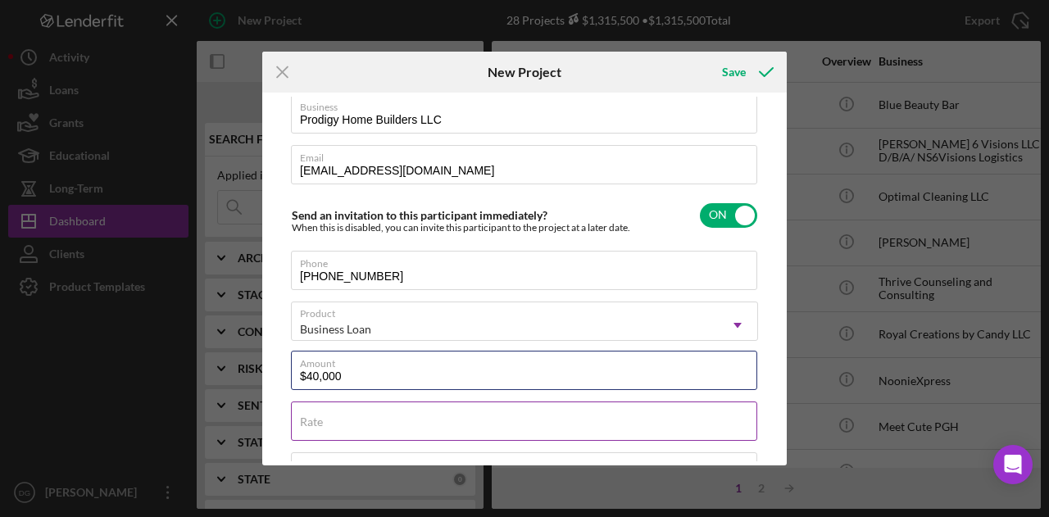
type input "$40,000"
click at [333, 425] on input "Rate" at bounding box center [524, 420] width 466 height 39
type input "7.000%"
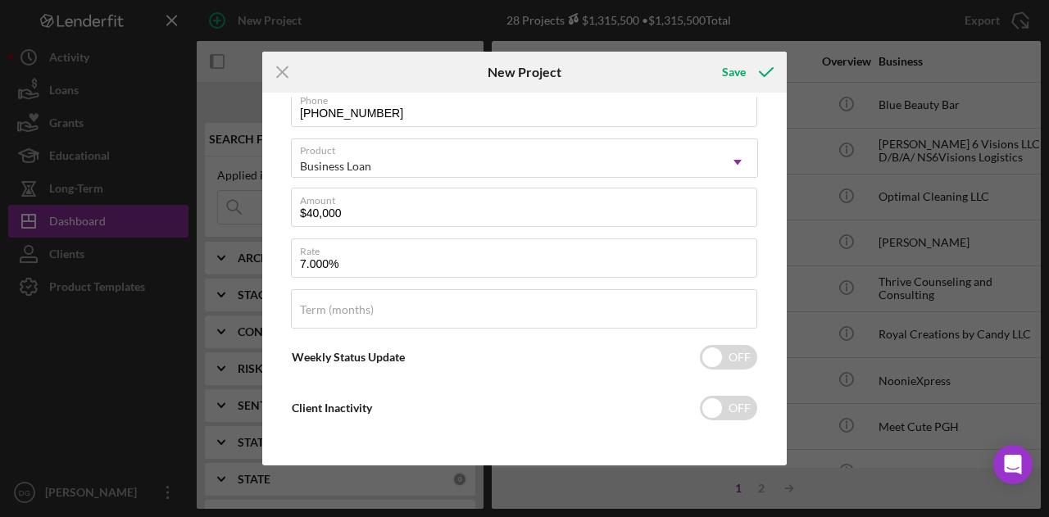
scroll to position [294, 0]
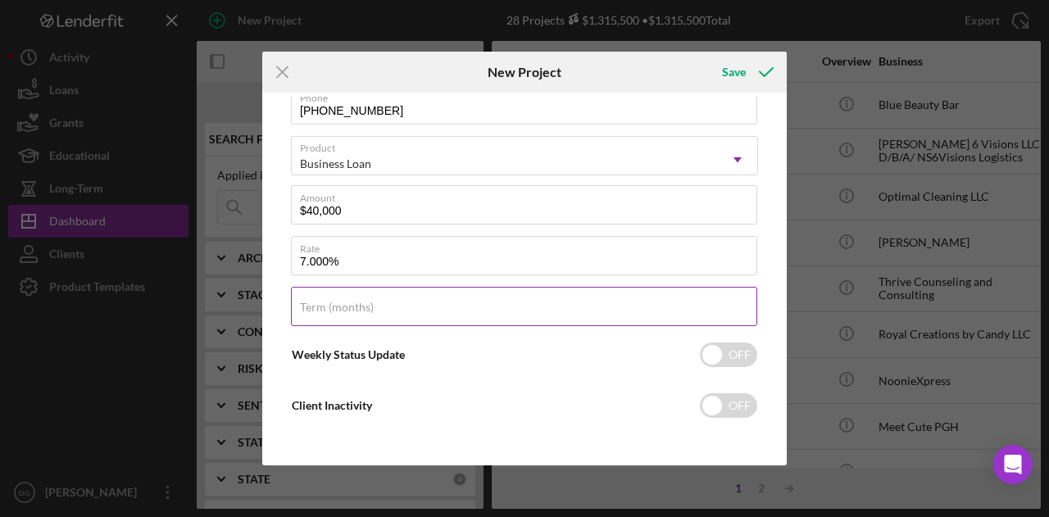
click at [443, 316] on input "Term (months)" at bounding box center [524, 306] width 466 height 39
type input "84"
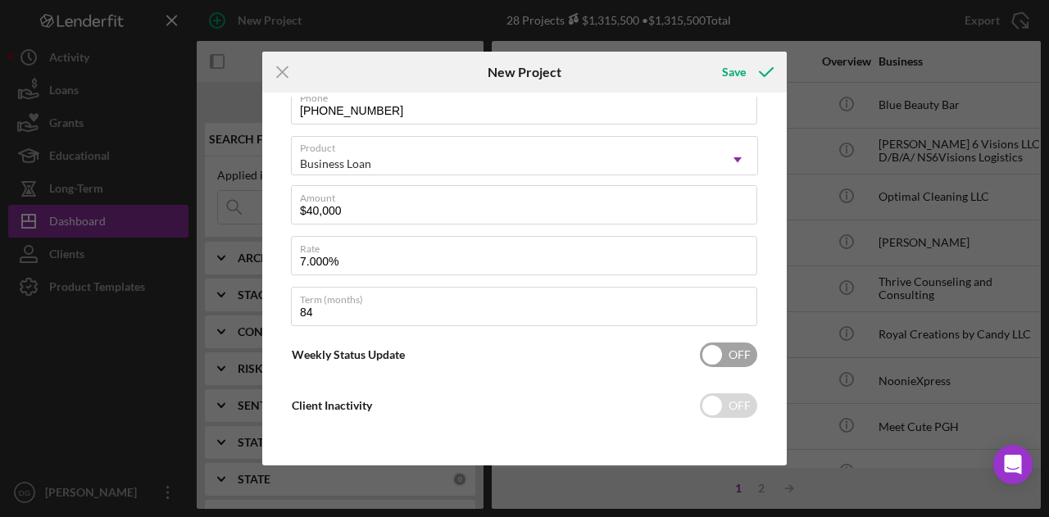
click at [719, 350] on input "checkbox" at bounding box center [728, 354] width 57 height 25
checkbox input "true"
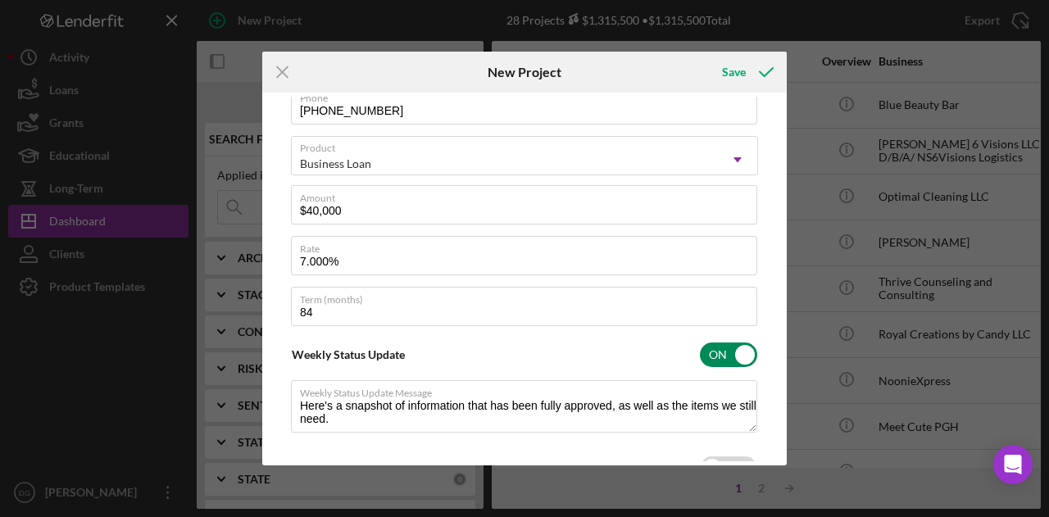
type textarea "Here's a snapshot of information that has been fully approved, as well as the i…"
click at [728, 456] on input "checkbox" at bounding box center [728, 468] width 57 height 25
checkbox input "true"
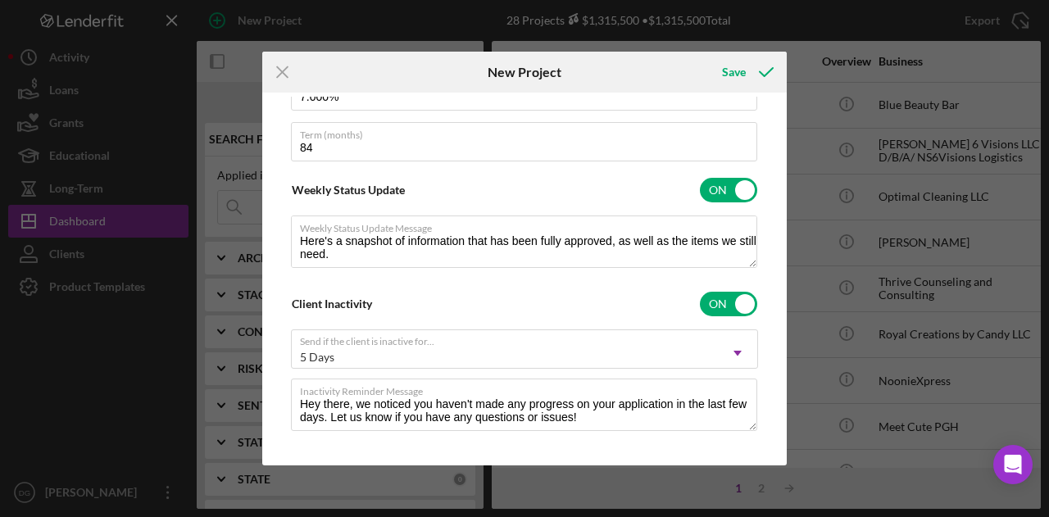
scroll to position [469, 0]
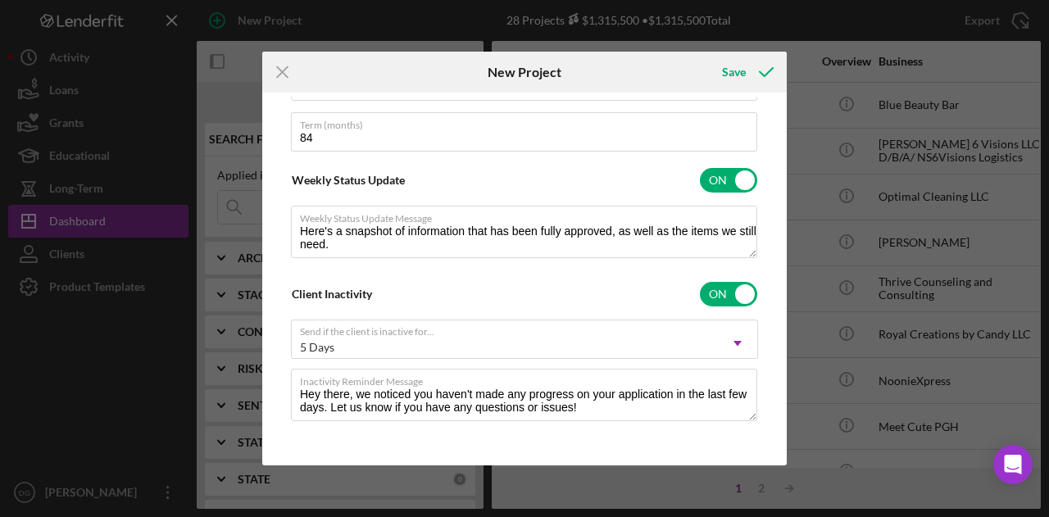
click at [765, 448] on div "Client First Name [PERSON_NAME] Client Last Name [PERSON_NAME] Business Prodigy…" at bounding box center [524, 279] width 516 height 365
click at [756, 67] on icon "submit" at bounding box center [766, 72] width 41 height 41
type textarea "Here's a snapshot of information that has been fully approved, as well as the i…"
checkbox input "false"
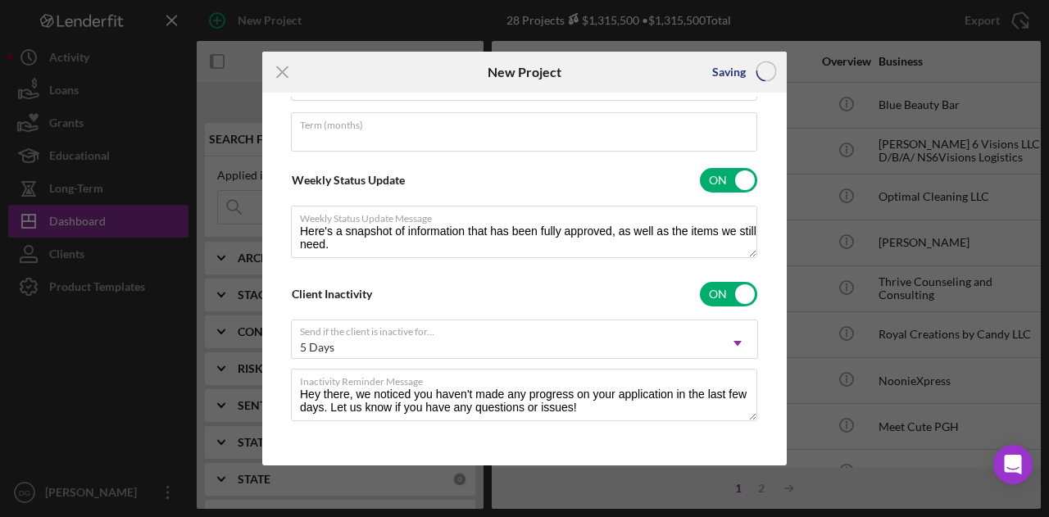
scroll to position [142, 0]
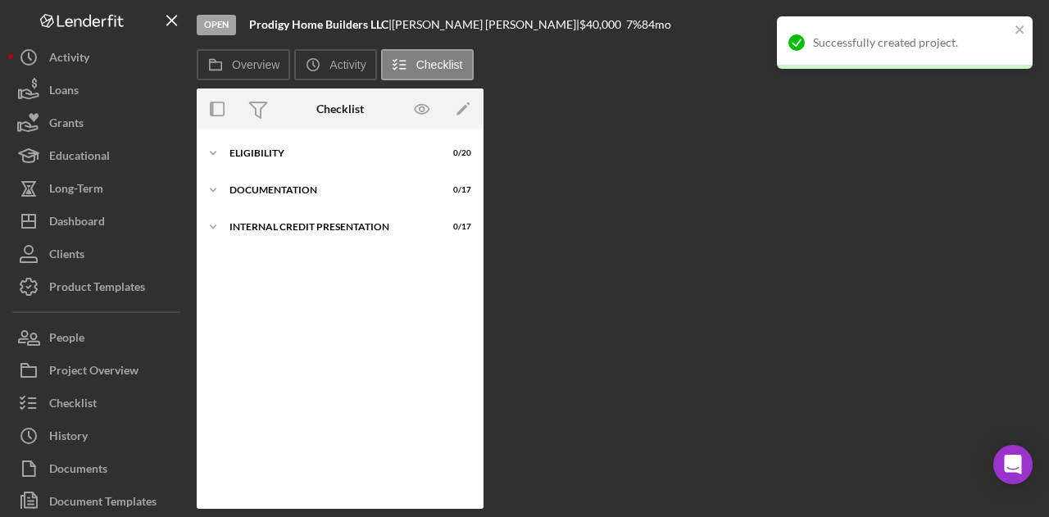
click at [427, 289] on div "Icon/Expander Eligibility 0 / 20 Icon/Expander documentation 0 / 17 Icon/Expand…" at bounding box center [340, 319] width 287 height 363
